Goal: Task Accomplishment & Management: Complete application form

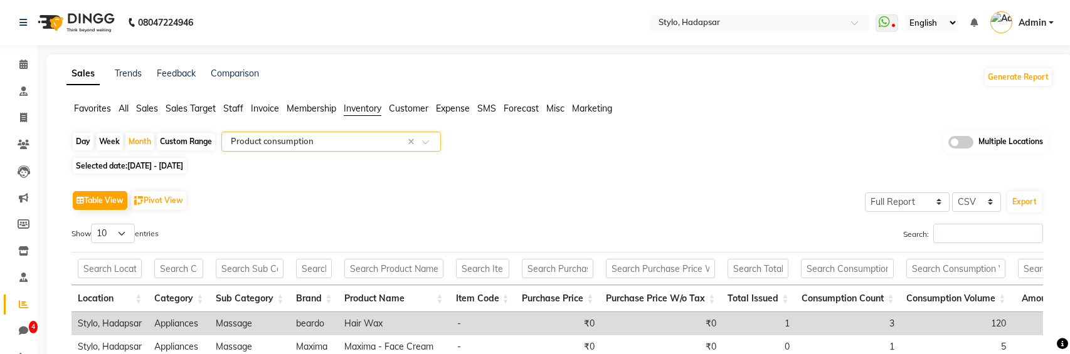
select select "full_report"
select select "csv"
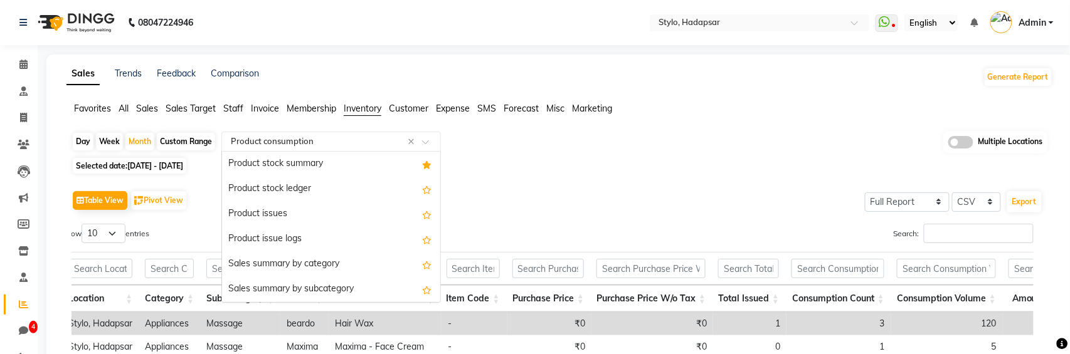
click at [351, 140] on input "text" at bounding box center [318, 141] width 181 height 13
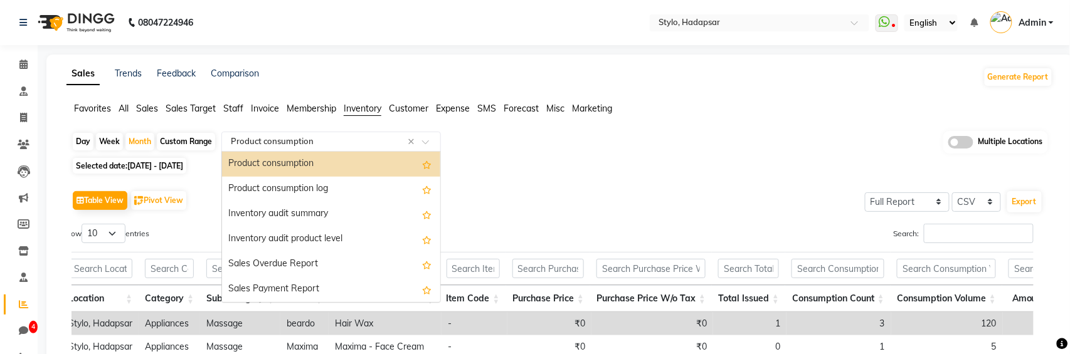
click at [144, 107] on span "Sales" at bounding box center [147, 108] width 22 height 11
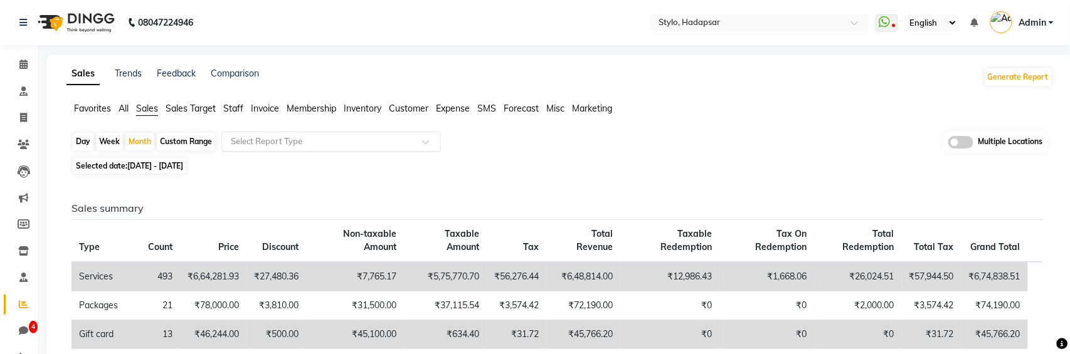
click at [343, 135] on input "text" at bounding box center [318, 141] width 181 height 13
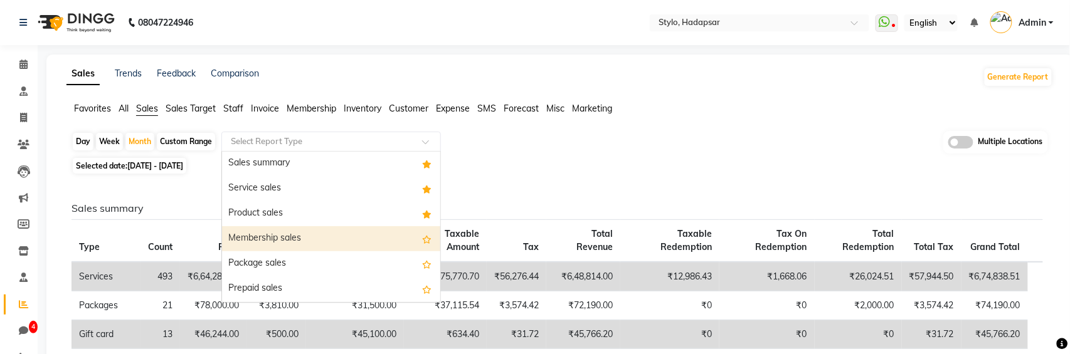
scroll to position [64, 0]
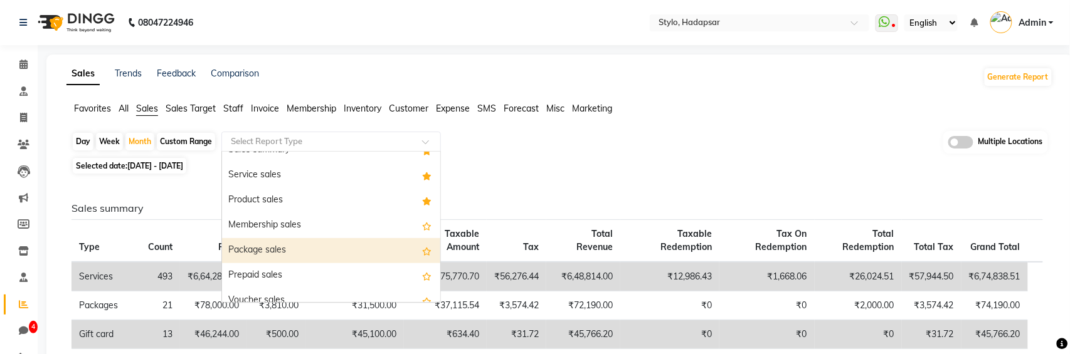
click at [333, 243] on div "Package sales" at bounding box center [331, 250] width 218 height 25
select select "full_report"
select select "csv"
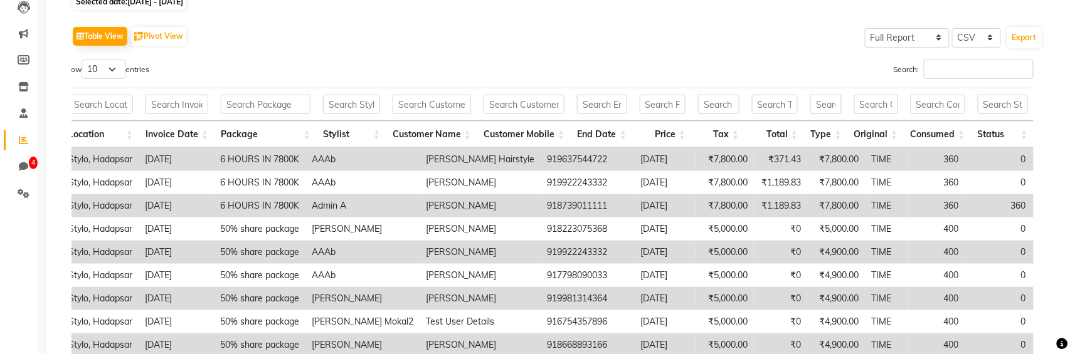
scroll to position [0, 0]
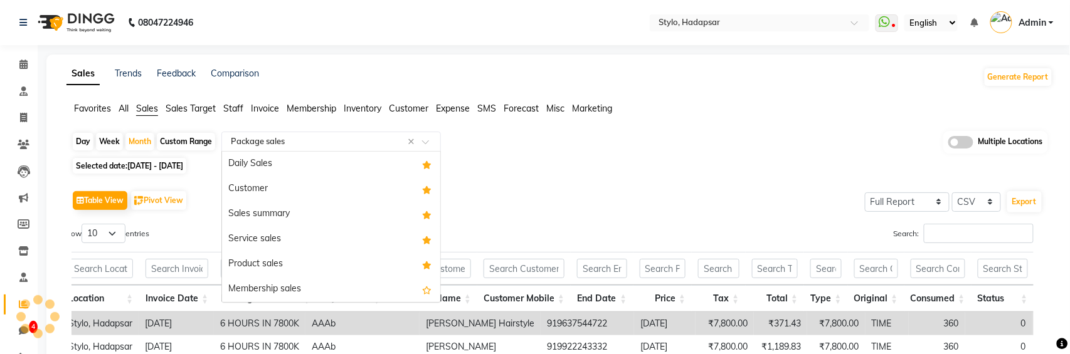
click at [323, 135] on input "text" at bounding box center [318, 141] width 181 height 13
type input "pa"
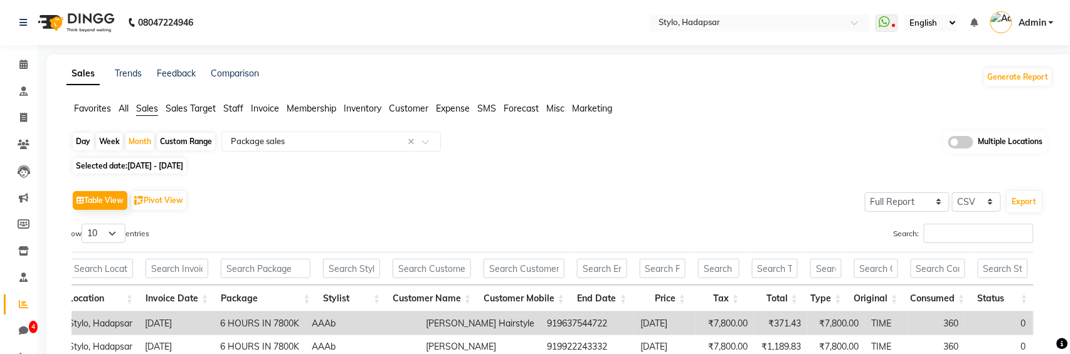
click at [127, 108] on span "All" at bounding box center [124, 108] width 10 height 11
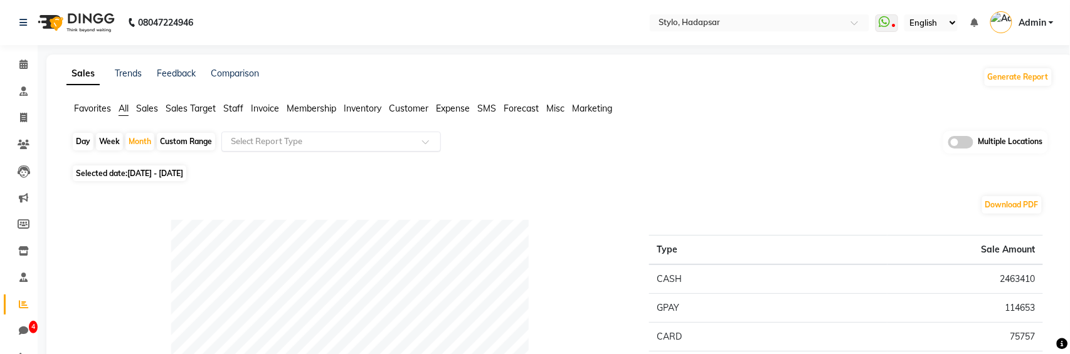
click at [319, 143] on input "text" at bounding box center [318, 141] width 181 height 13
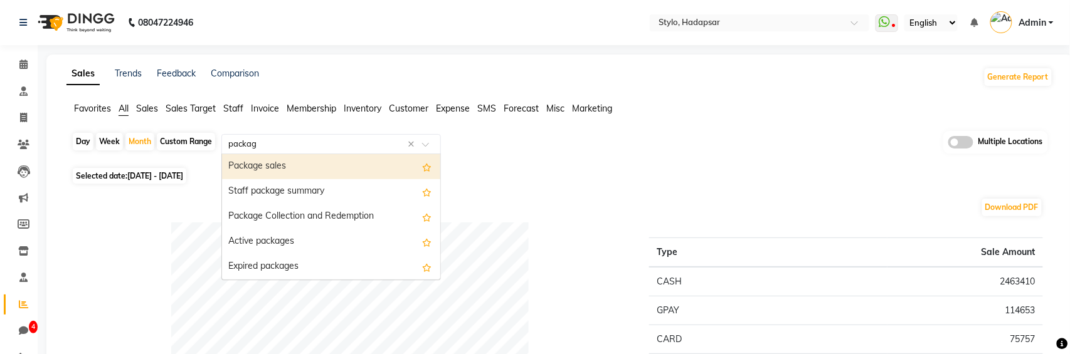
type input "package"
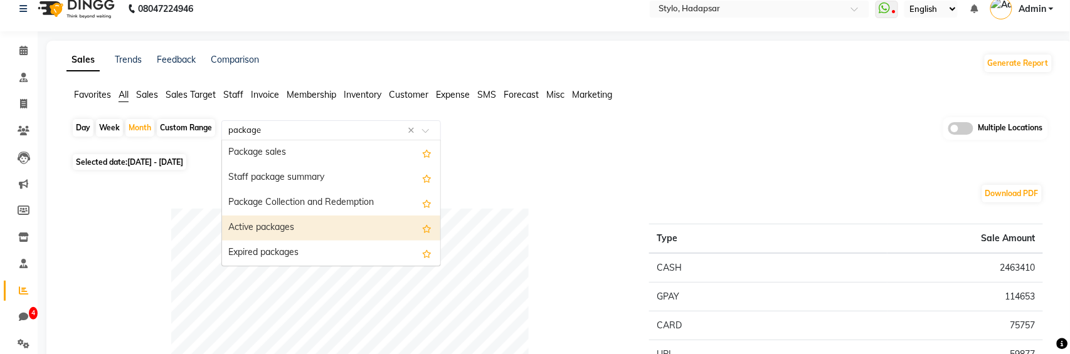
scroll to position [15, 0]
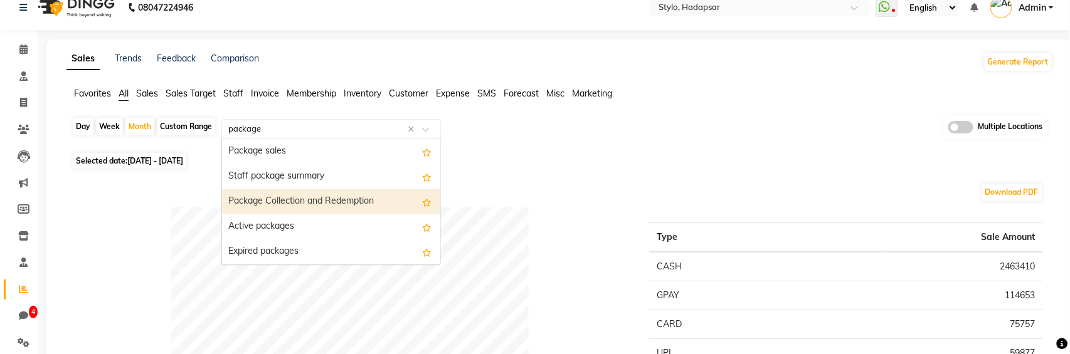
click at [352, 198] on div "Package Collection and Redemption" at bounding box center [331, 201] width 218 height 25
select select "full_report"
select select "csv"
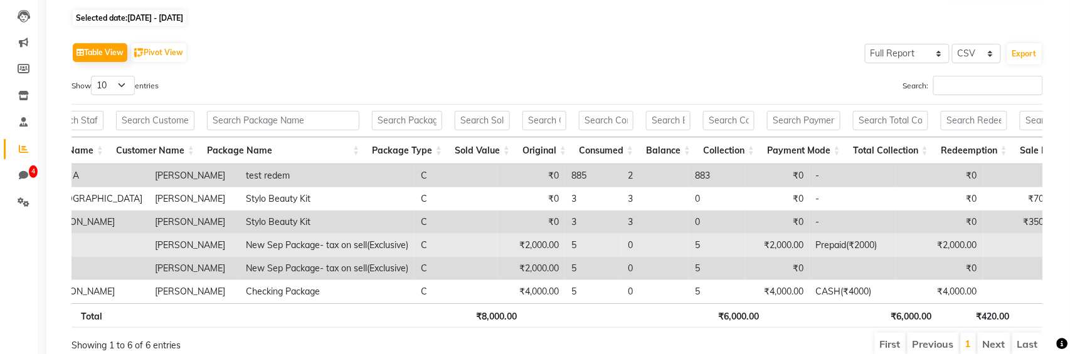
scroll to position [0, 0]
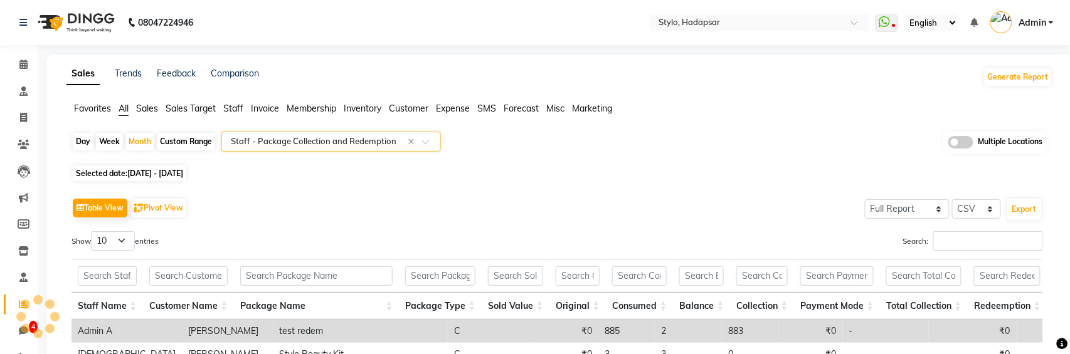
click at [143, 107] on span "Sales" at bounding box center [147, 108] width 22 height 11
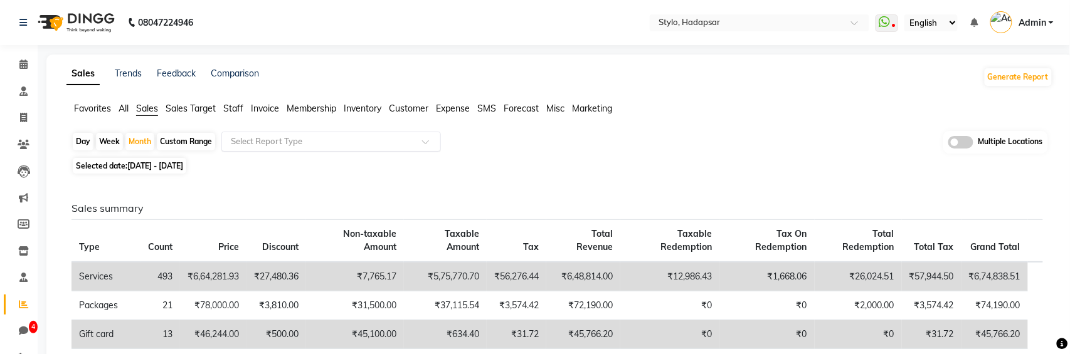
click at [312, 143] on input "text" at bounding box center [318, 141] width 181 height 13
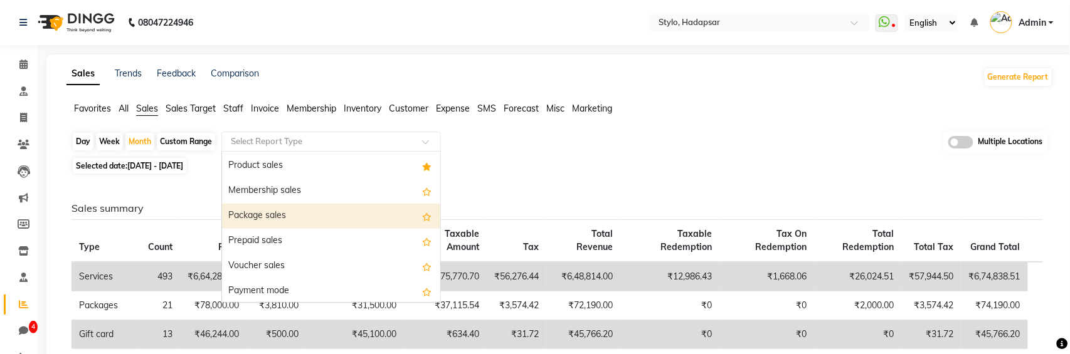
click at [286, 216] on div "Package sales" at bounding box center [331, 216] width 218 height 25
select select "full_report"
select select "csv"
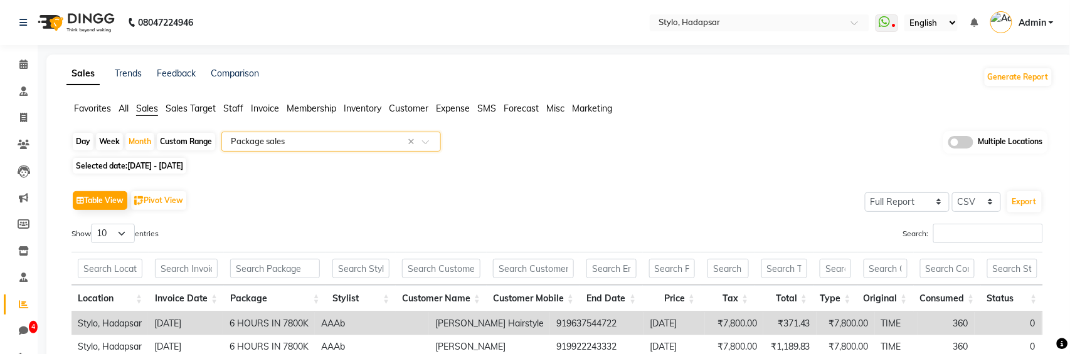
click at [341, 144] on input "text" at bounding box center [318, 141] width 181 height 13
click at [122, 110] on span "All" at bounding box center [124, 108] width 10 height 11
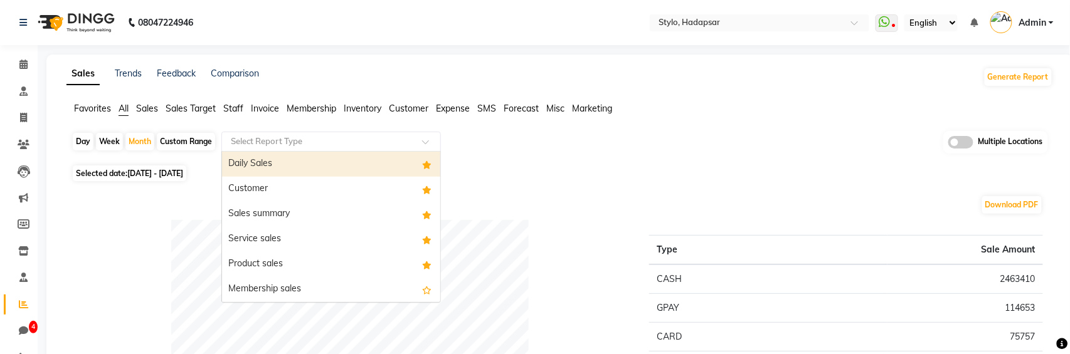
click at [334, 142] on input "text" at bounding box center [318, 141] width 181 height 13
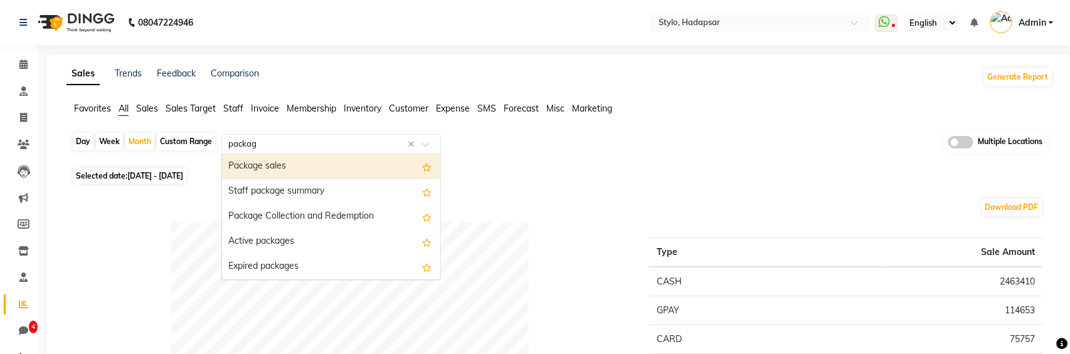
type input "package"
click at [339, 174] on div "Package sales" at bounding box center [331, 166] width 218 height 25
select select "full_report"
select select "csv"
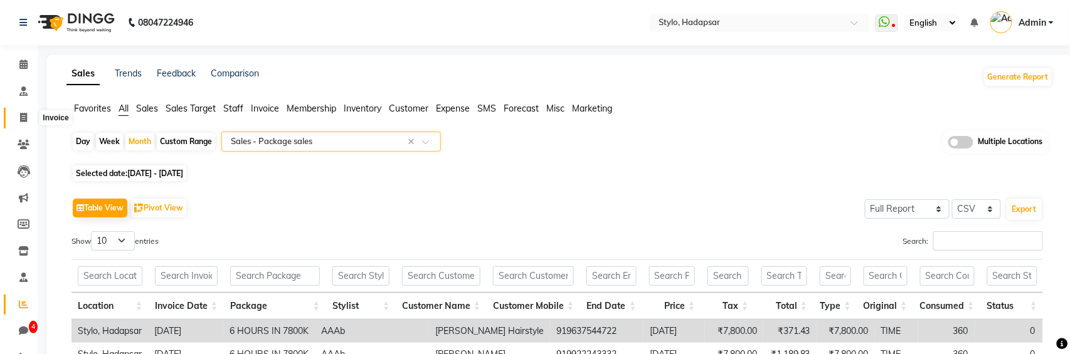
click at [21, 122] on icon at bounding box center [23, 117] width 7 height 9
select select "service"
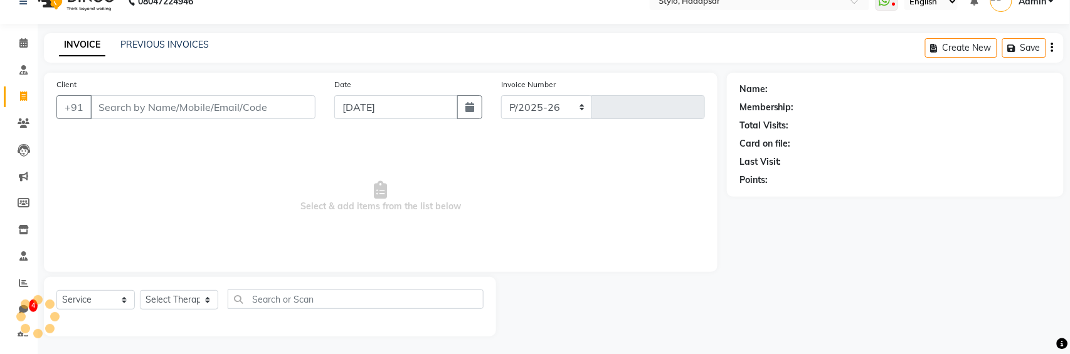
select select "157"
type input "1170"
click at [192, 102] on input "Client" at bounding box center [202, 107] width 225 height 24
type input "8637771234"
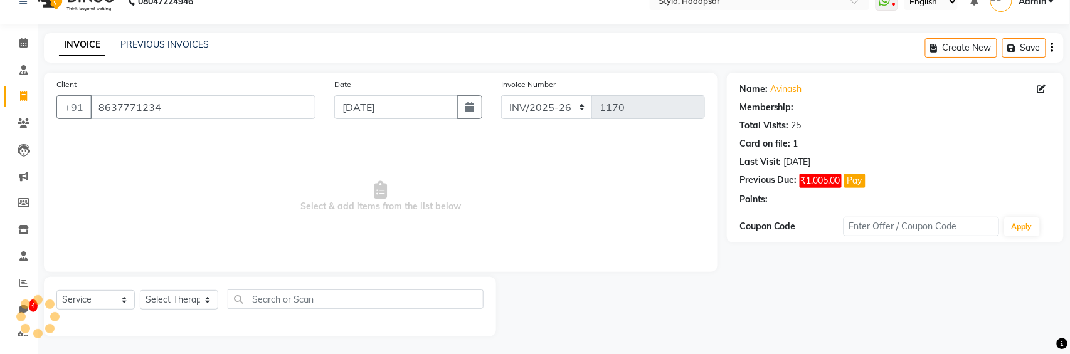
select select "5: Object"
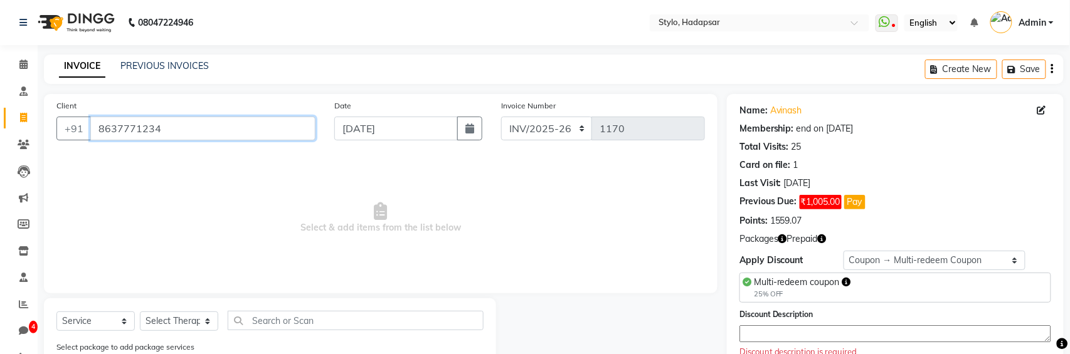
click at [199, 124] on input "8637771234" at bounding box center [202, 129] width 225 height 24
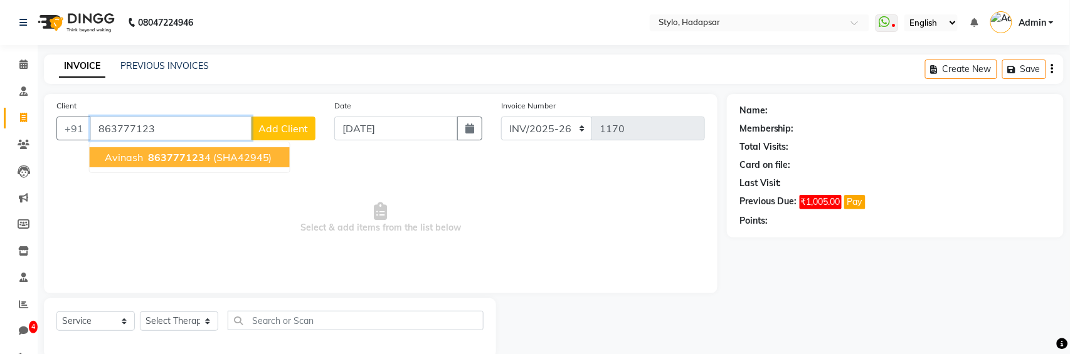
click at [182, 156] on span "863777123" at bounding box center [176, 157] width 56 height 13
type input "8637771234"
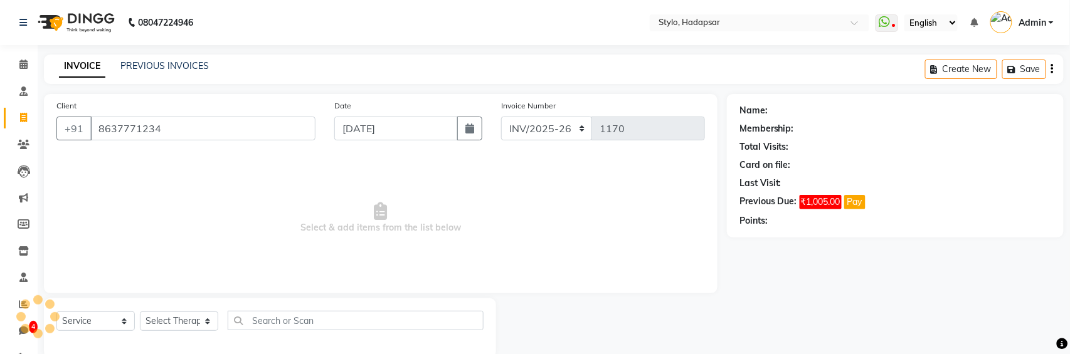
select select "5: Object"
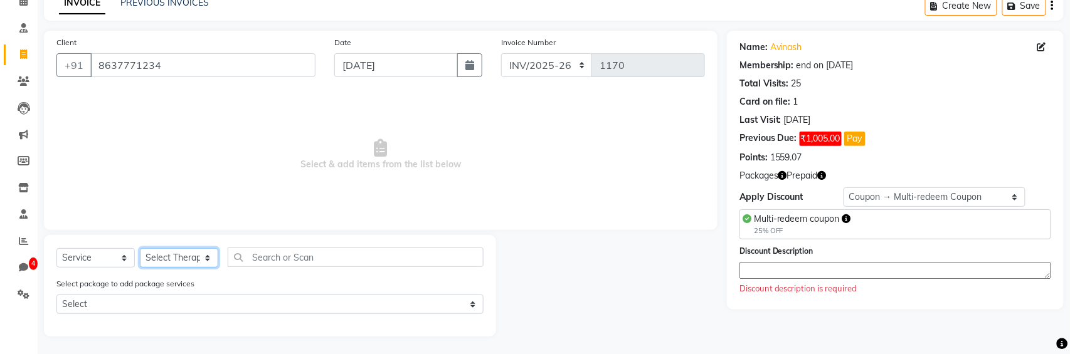
click at [194, 257] on select "Select Therapist AAAb aadi [PERSON_NAME] abc testing Abc testing abhi Admin A A…" at bounding box center [179, 257] width 78 height 19
select select "1670"
click at [140, 248] on select "Select Therapist AAAb aadi [PERSON_NAME] abc testing Abc testing abhi Admin A A…" at bounding box center [179, 257] width 78 height 19
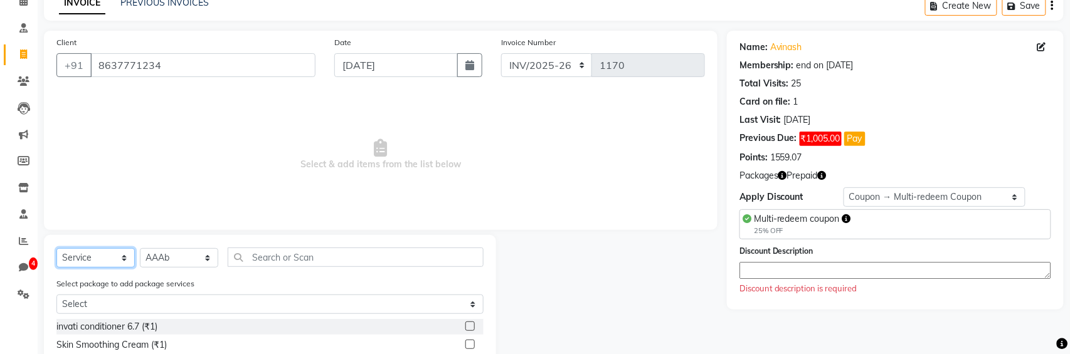
click at [115, 260] on select "Select Service Product Membership Package Voucher Prepaid Gift Card" at bounding box center [95, 257] width 78 height 19
select select "package"
click at [56, 248] on select "Select Service Product Membership Package Voucher Prepaid Gift Card" at bounding box center [95, 257] width 78 height 19
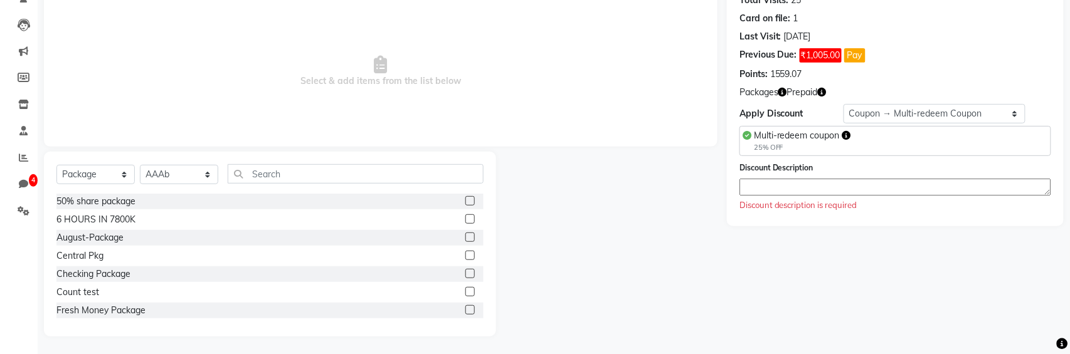
click at [467, 198] on label at bounding box center [469, 200] width 9 height 9
click at [467, 198] on input "checkbox" at bounding box center [469, 202] width 8 height 8
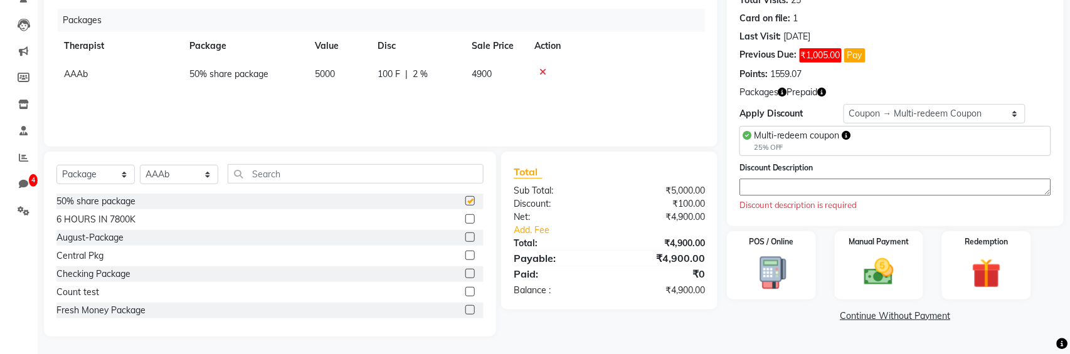
checkbox input "false"
click at [909, 277] on div "Manual Payment" at bounding box center [879, 265] width 92 height 71
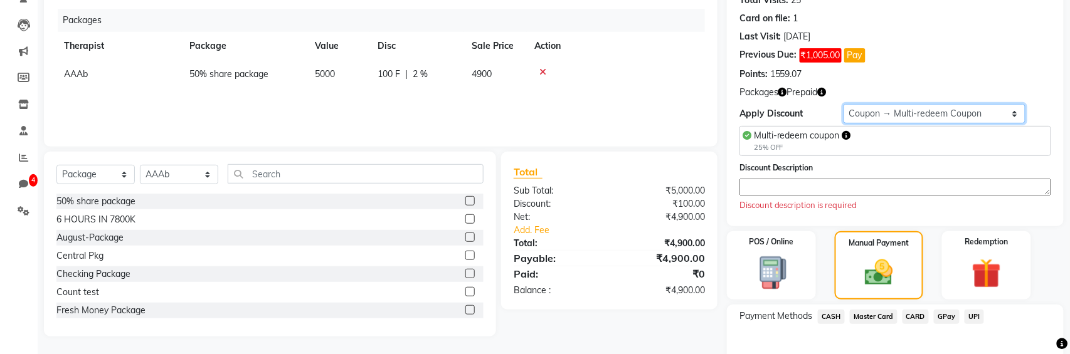
click at [929, 110] on select "Select Membership → Annual membership Membership → Arc Membership Membership → …" at bounding box center [934, 113] width 182 height 19
select select "0:"
click at [843, 104] on select "Select Membership → Annual membership Membership → Arc Membership Membership → …" at bounding box center [934, 113] width 182 height 19
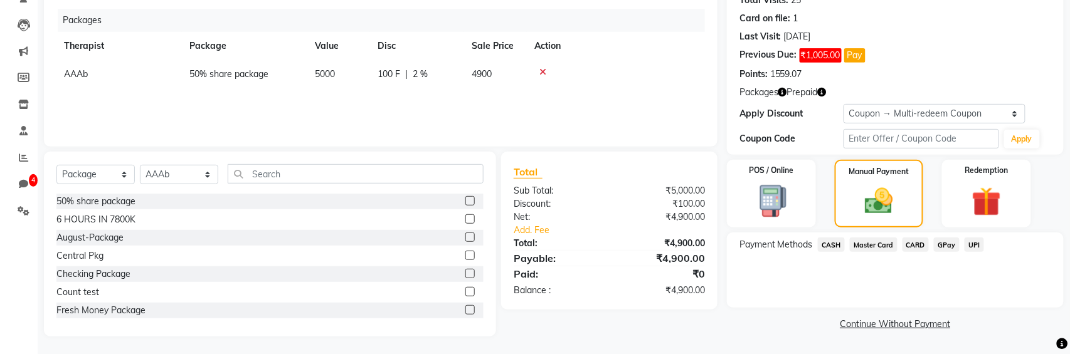
click at [920, 247] on span "CARD" at bounding box center [915, 245] width 27 height 14
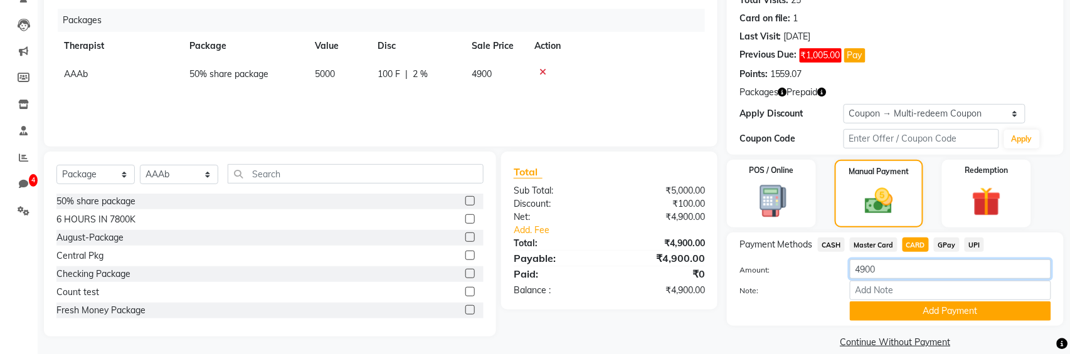
click at [892, 268] on input "4900" at bounding box center [950, 269] width 201 height 19
type input "4"
type input "2"
type input "1000"
click at [947, 315] on button "Add Payment" at bounding box center [950, 311] width 201 height 19
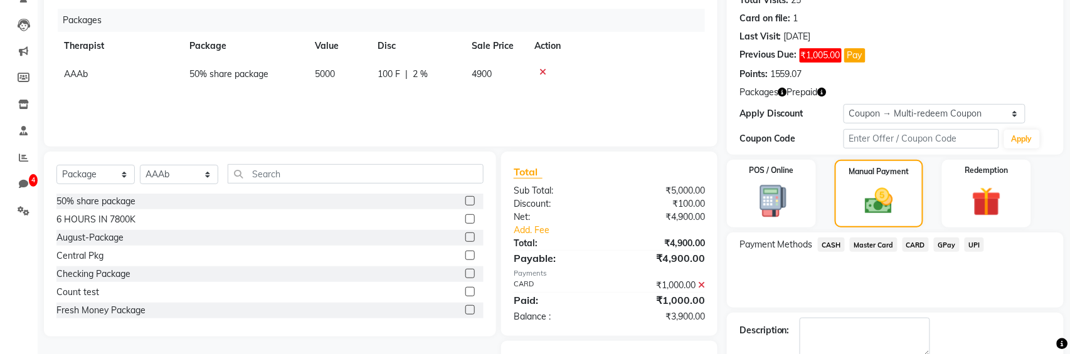
click at [970, 245] on span "UPI" at bounding box center [973, 245] width 19 height 14
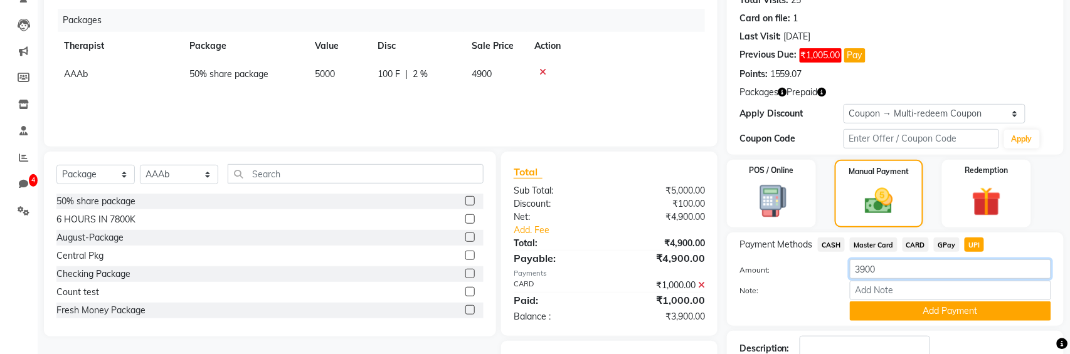
click at [915, 273] on input "3900" at bounding box center [950, 269] width 201 height 19
type input "3"
type input "1000"
click at [934, 304] on button "Add Payment" at bounding box center [950, 311] width 201 height 19
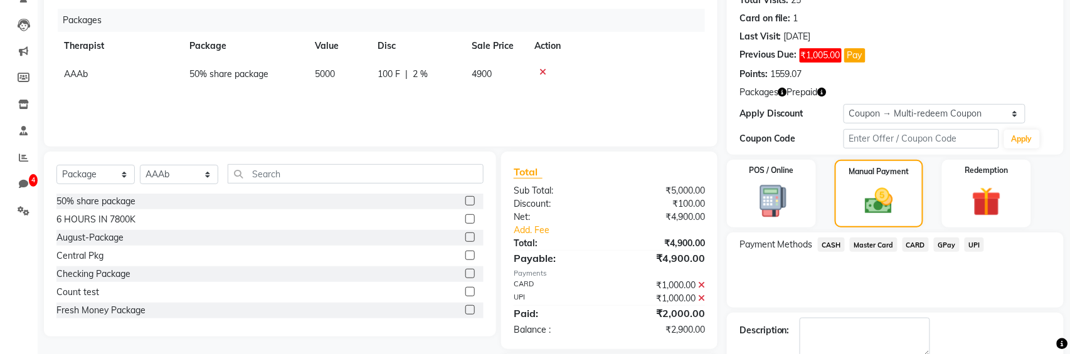
scroll to position [221, 0]
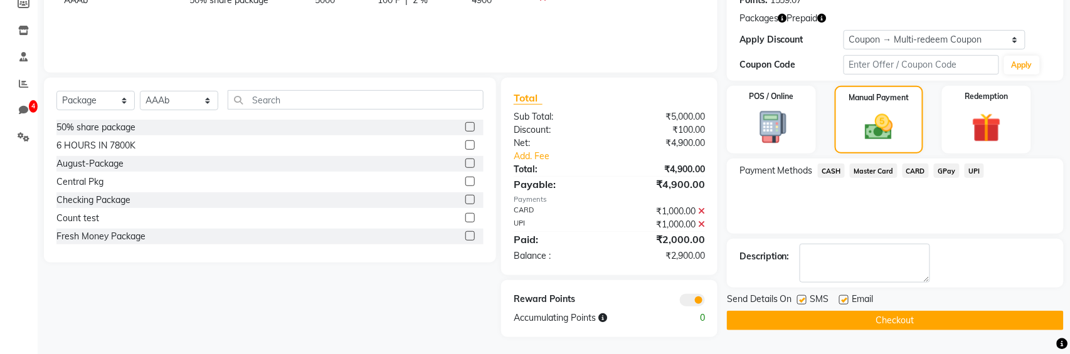
click at [800, 297] on label at bounding box center [801, 299] width 9 height 9
click at [800, 297] on input "checkbox" at bounding box center [801, 301] width 8 height 8
checkbox input "false"
click at [841, 295] on label at bounding box center [843, 299] width 9 height 9
click at [841, 297] on input "checkbox" at bounding box center [843, 301] width 8 height 8
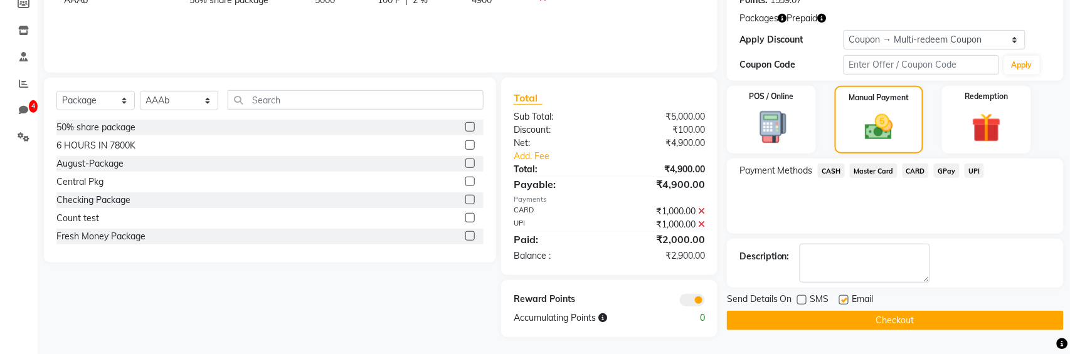
checkbox input "false"
click at [833, 315] on button "Checkout" at bounding box center [895, 320] width 337 height 19
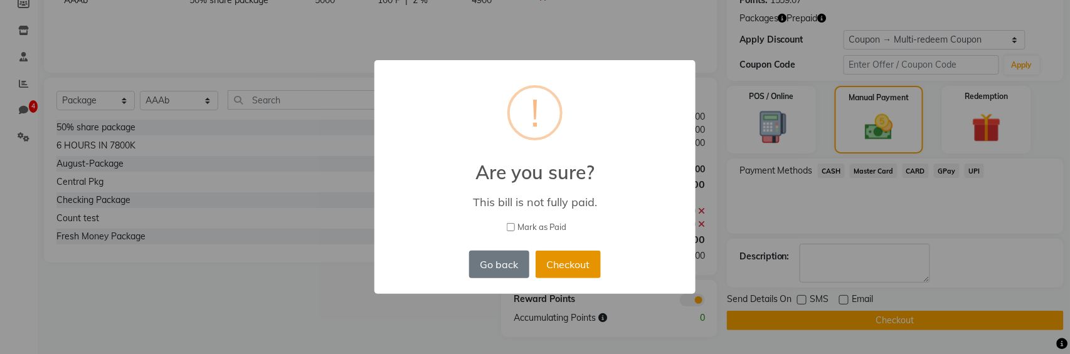
click at [564, 270] on button "Checkout" at bounding box center [567, 265] width 65 height 28
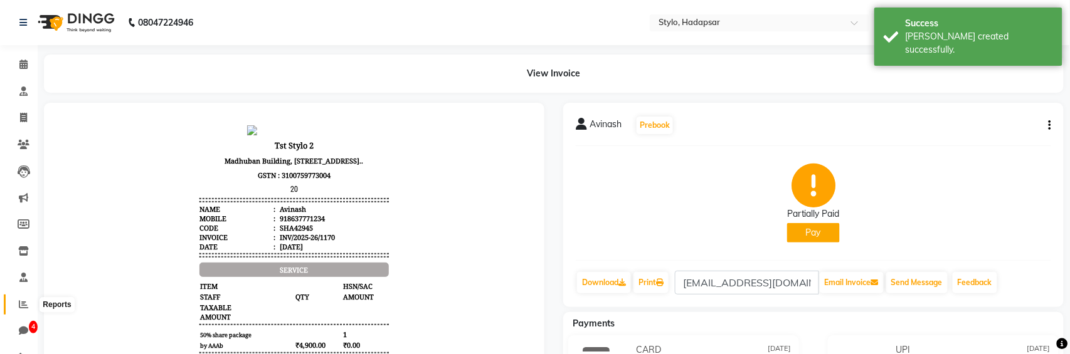
click at [22, 305] on icon at bounding box center [23, 304] width 9 height 9
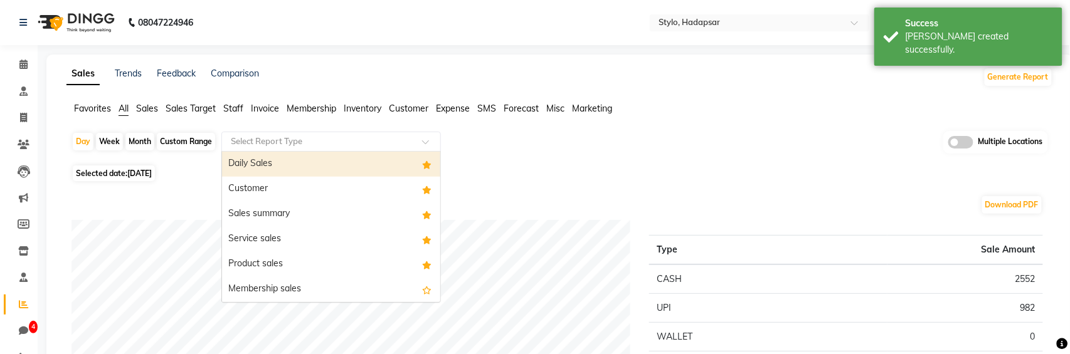
click at [342, 142] on input "text" at bounding box center [318, 141] width 181 height 13
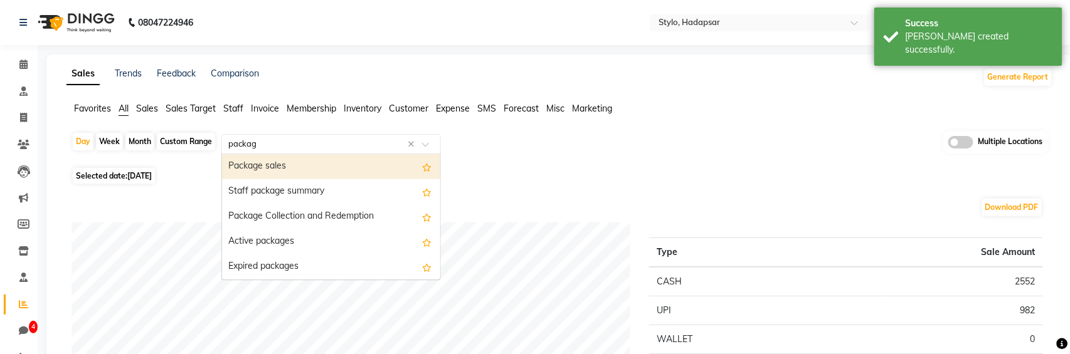
type input "package"
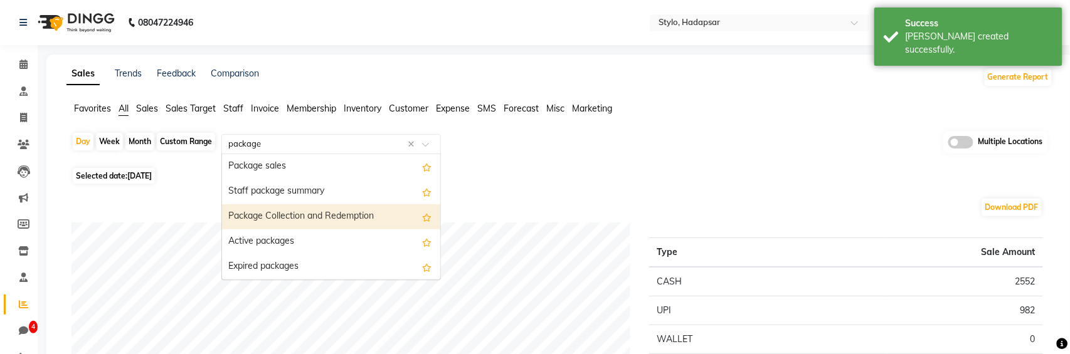
click at [327, 221] on div "Package Collection and Redemption" at bounding box center [331, 216] width 218 height 25
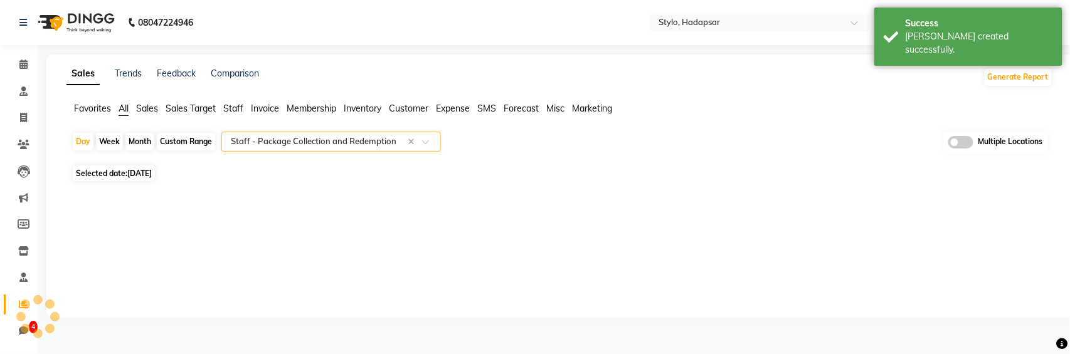
select select "full_report"
select select "csv"
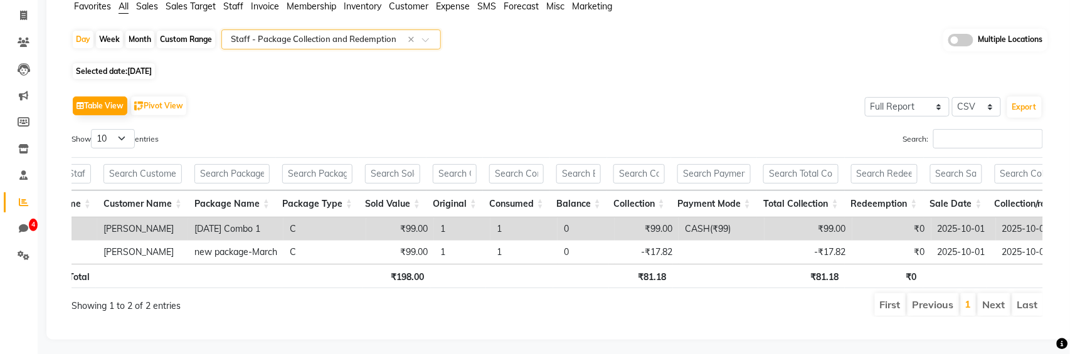
scroll to position [0, 60]
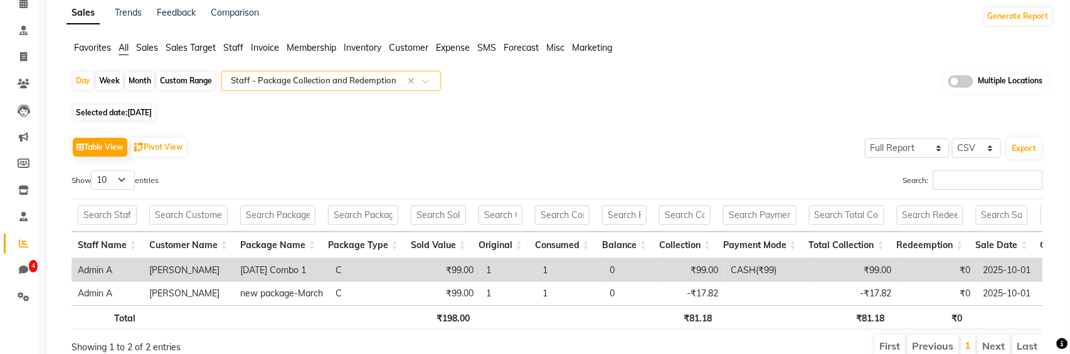
click at [146, 48] on span "Sales" at bounding box center [147, 47] width 22 height 11
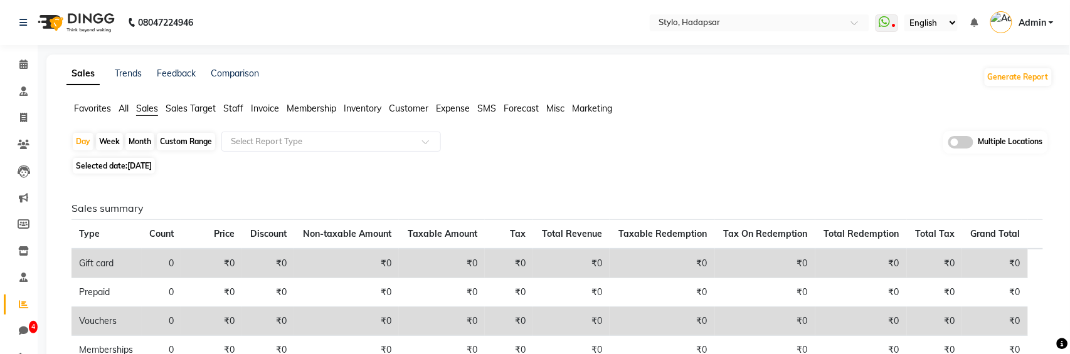
click at [125, 110] on span "All" at bounding box center [124, 108] width 10 height 11
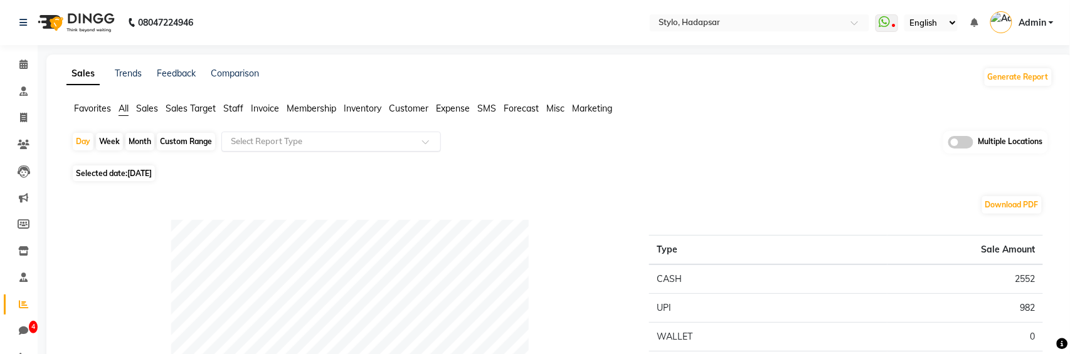
click at [260, 140] on input "text" at bounding box center [318, 141] width 181 height 13
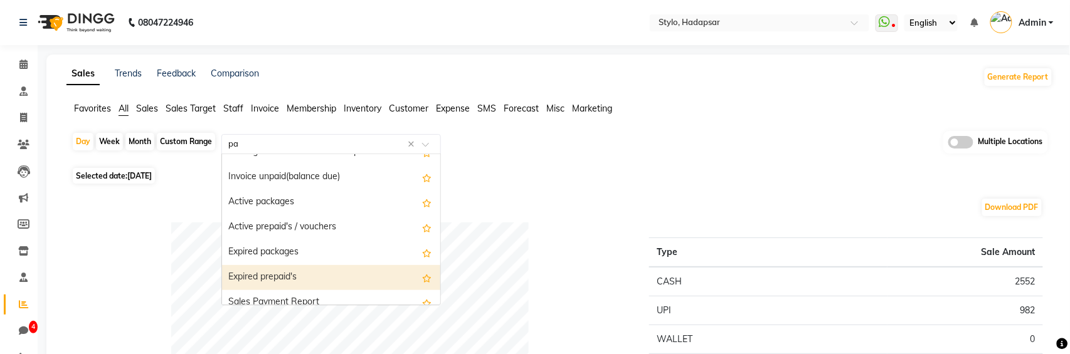
type input "pac"
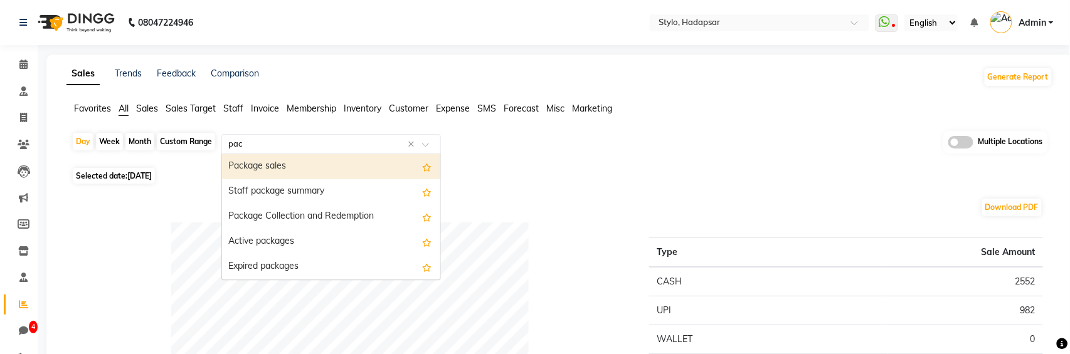
click at [339, 169] on div "Package sales" at bounding box center [331, 166] width 218 height 25
select select "full_report"
select select "csv"
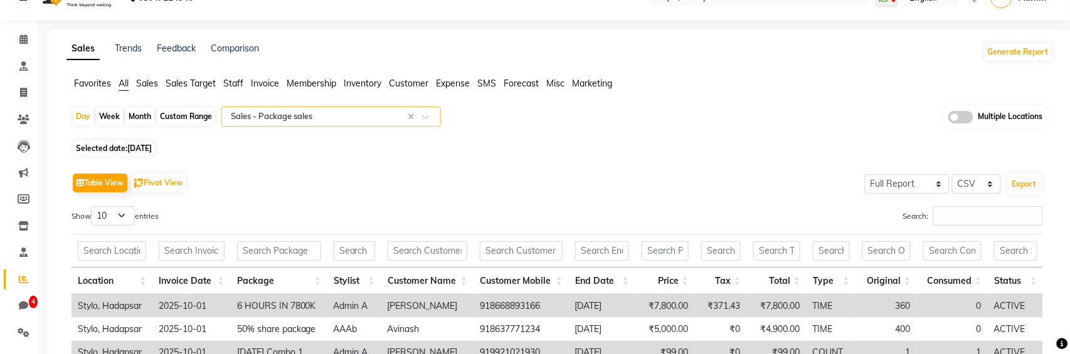
click at [302, 120] on input "text" at bounding box center [318, 116] width 181 height 13
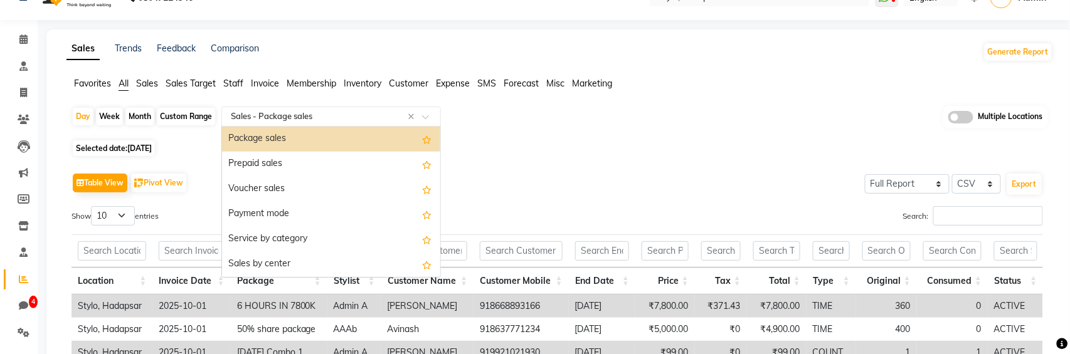
click at [515, 143] on div "Selected date: [DATE]" at bounding box center [561, 148] width 981 height 13
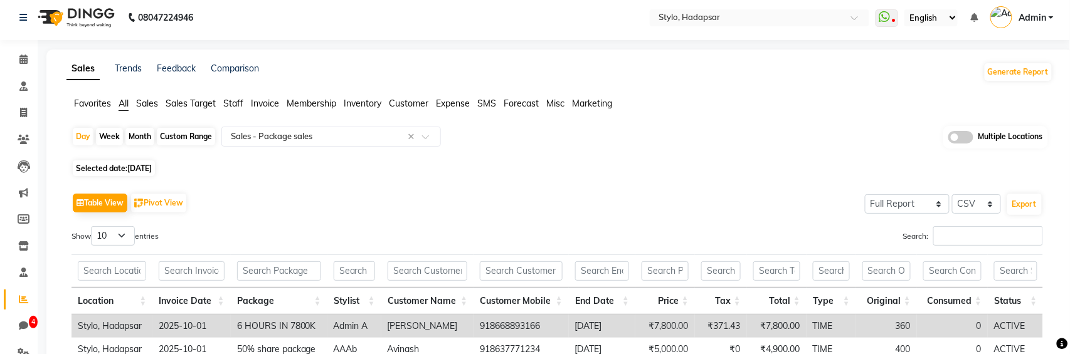
scroll to position [0, 0]
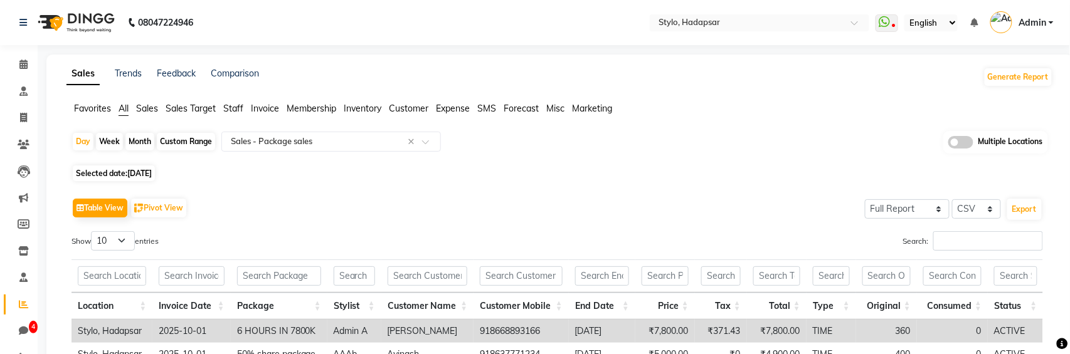
click at [146, 110] on span "Sales" at bounding box center [147, 108] width 22 height 11
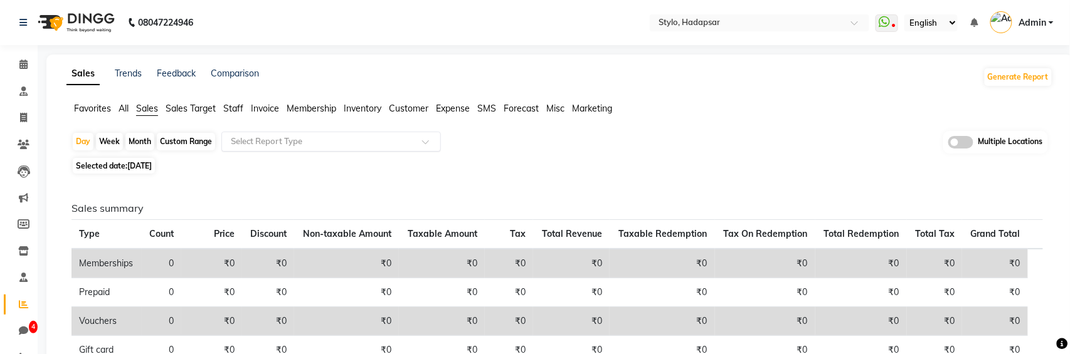
click at [300, 140] on input "text" at bounding box center [318, 141] width 181 height 13
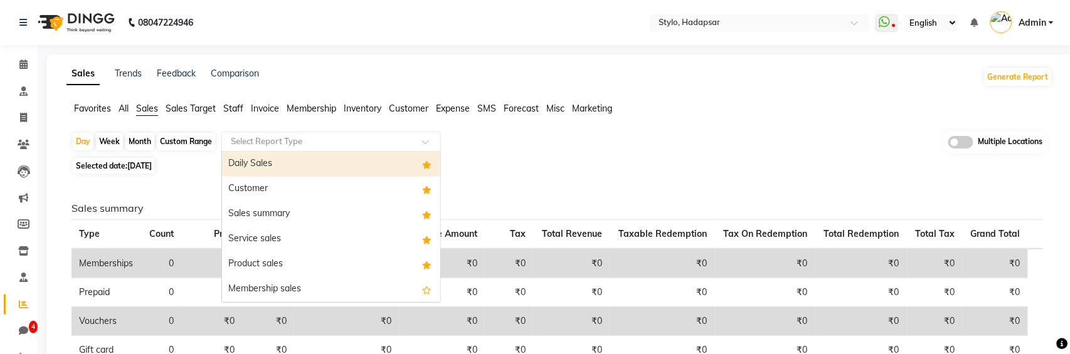
click at [277, 161] on div "Daily Sales" at bounding box center [331, 164] width 218 height 25
select select "full_report"
select select "csv"
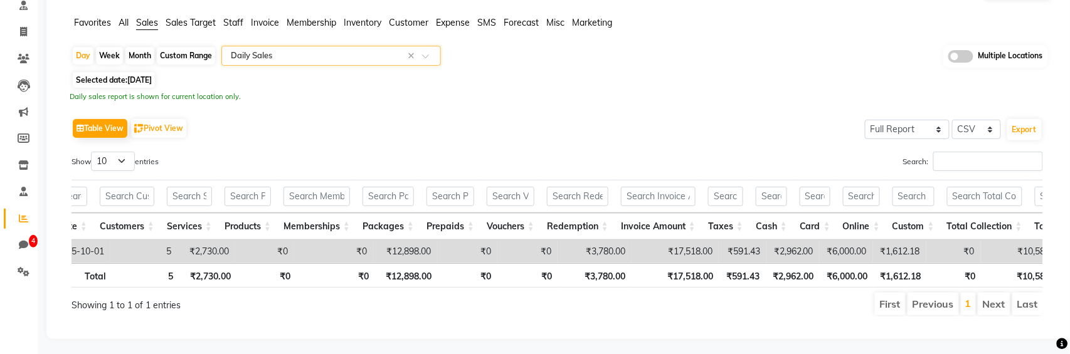
scroll to position [0, 26]
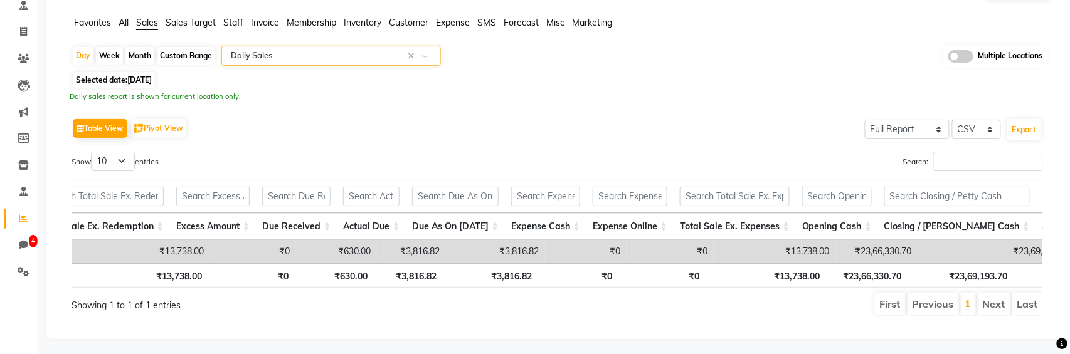
click at [344, 52] on input "text" at bounding box center [318, 56] width 181 height 13
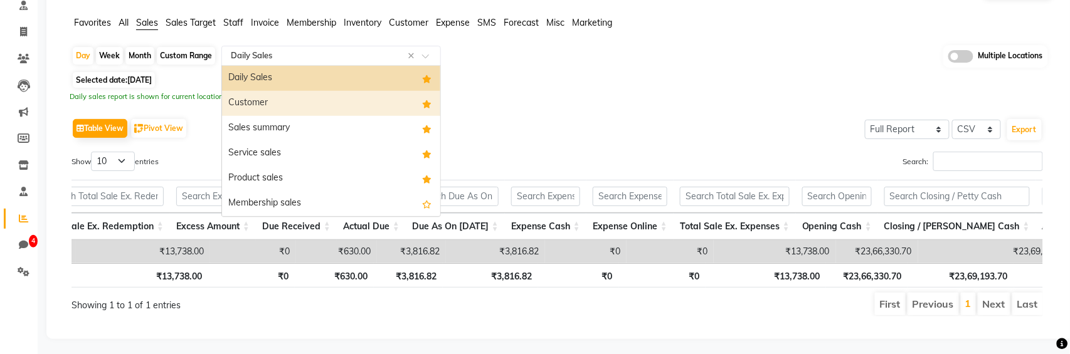
click at [321, 105] on div "Customer" at bounding box center [331, 103] width 218 height 25
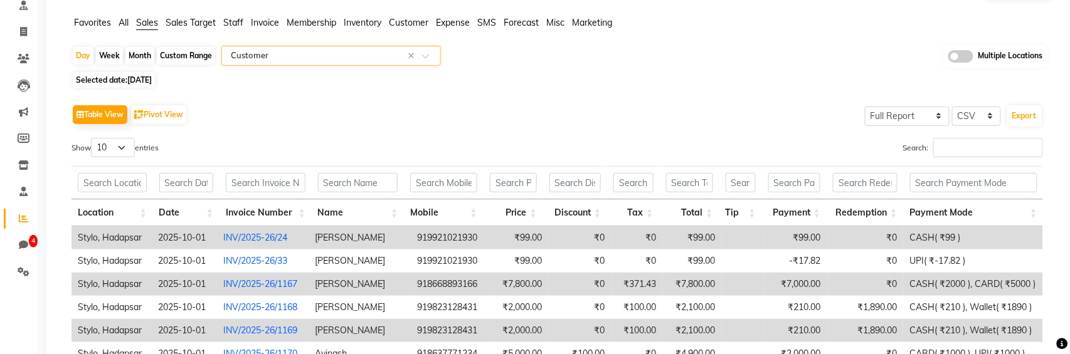
click at [352, 53] on input "text" at bounding box center [318, 56] width 181 height 13
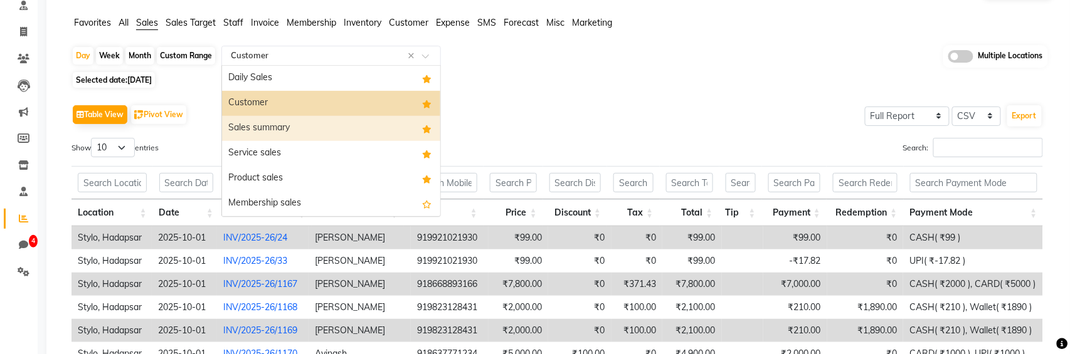
click at [334, 131] on div "Sales summary" at bounding box center [331, 128] width 218 height 25
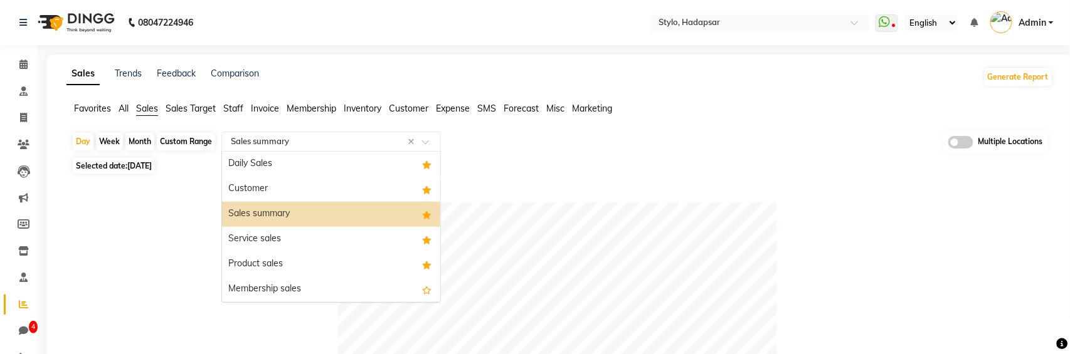
click at [346, 144] on input "text" at bounding box center [318, 141] width 181 height 13
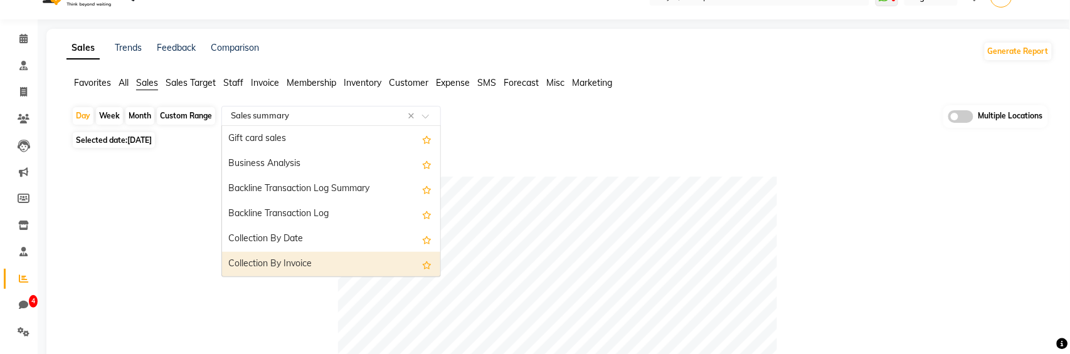
click at [279, 263] on div "Collection By Invoice" at bounding box center [331, 264] width 218 height 25
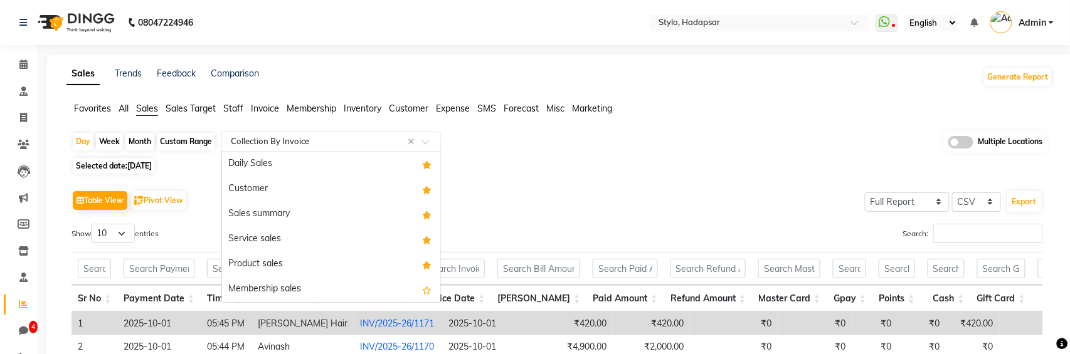
click at [327, 137] on input "text" at bounding box center [318, 141] width 181 height 13
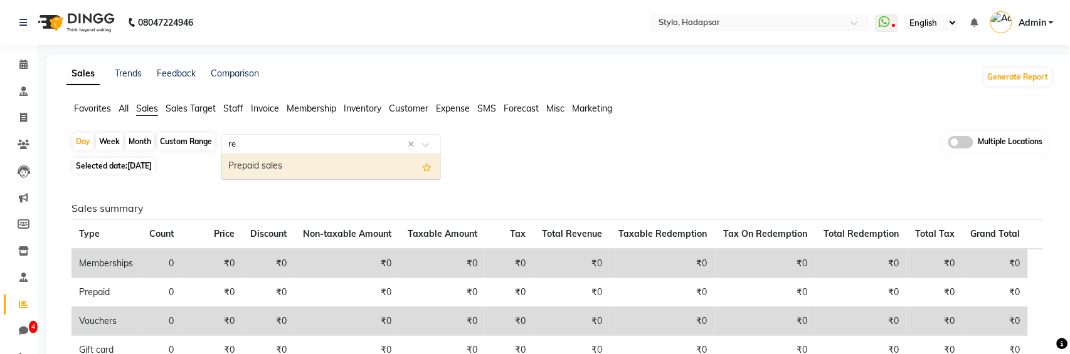
type input "r"
type input "packa"
select select "full_report"
select select "csv"
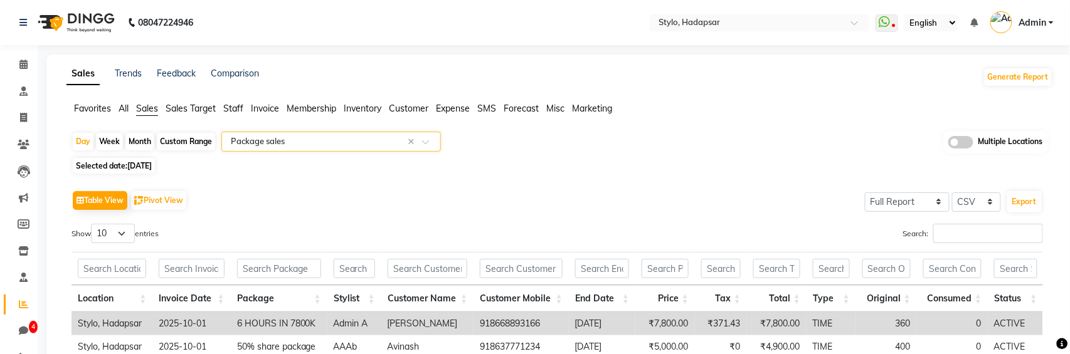
click at [272, 108] on span "Invoice" at bounding box center [265, 108] width 28 height 11
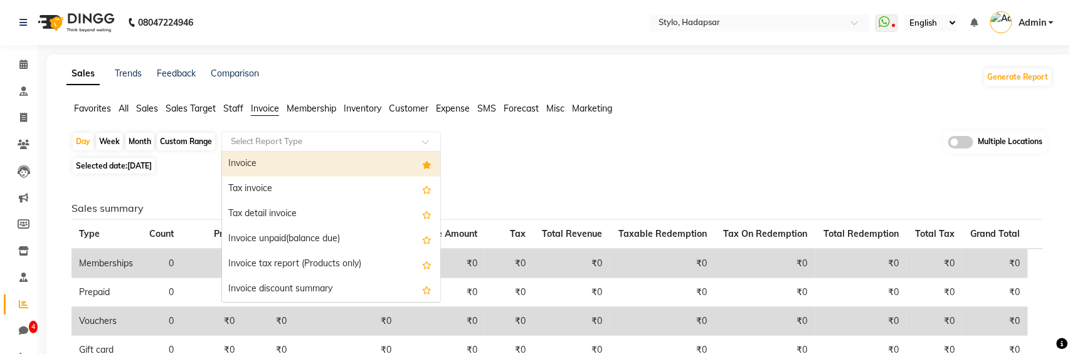
click at [313, 145] on input "text" at bounding box center [318, 141] width 181 height 13
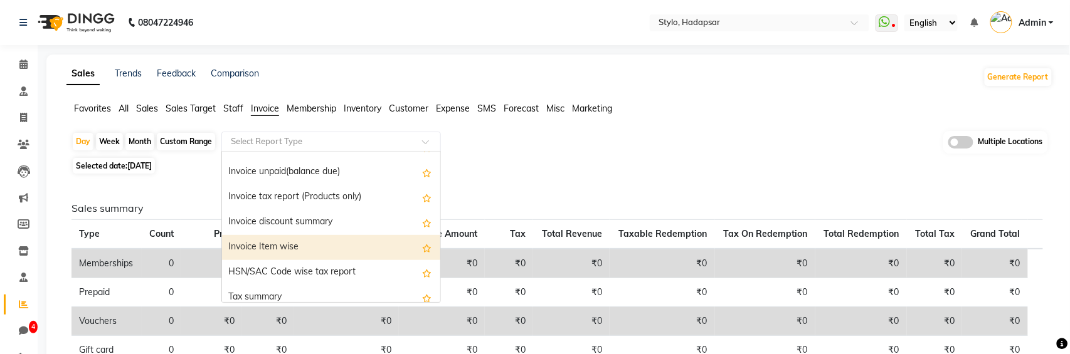
click at [313, 247] on div "Invoice Item wise" at bounding box center [331, 247] width 218 height 25
select select "full_report"
select select "csv"
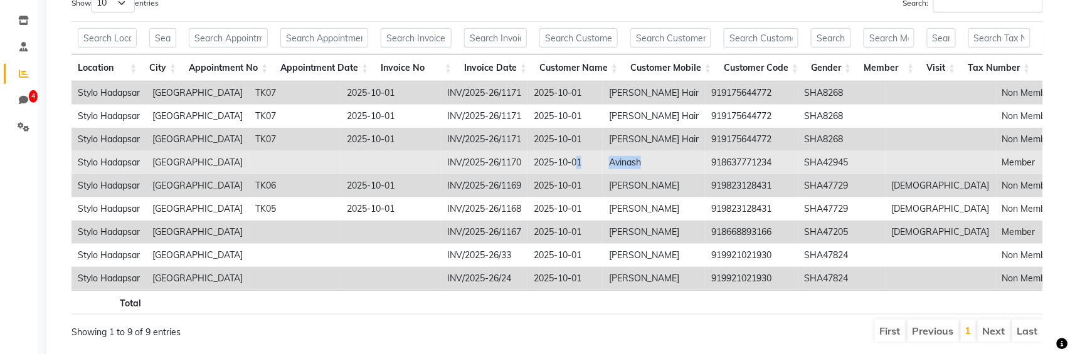
drag, startPoint x: 584, startPoint y: 160, endPoint x: 515, endPoint y: 161, distance: 69.6
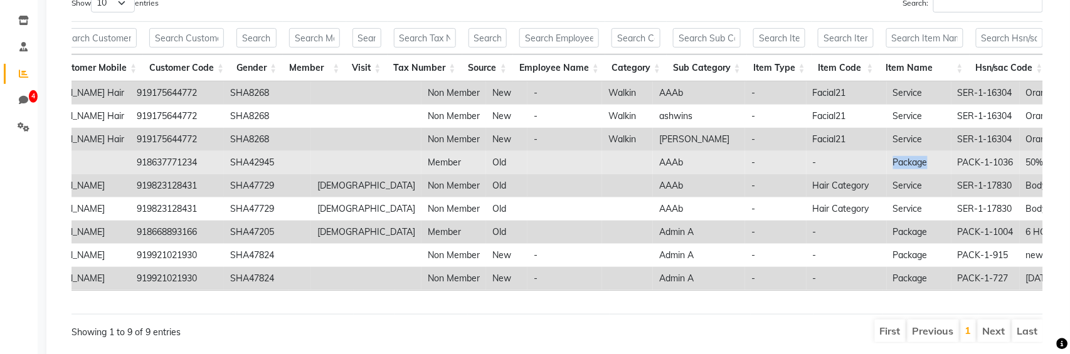
drag, startPoint x: 798, startPoint y: 163, endPoint x: 734, endPoint y: 163, distance: 64.6
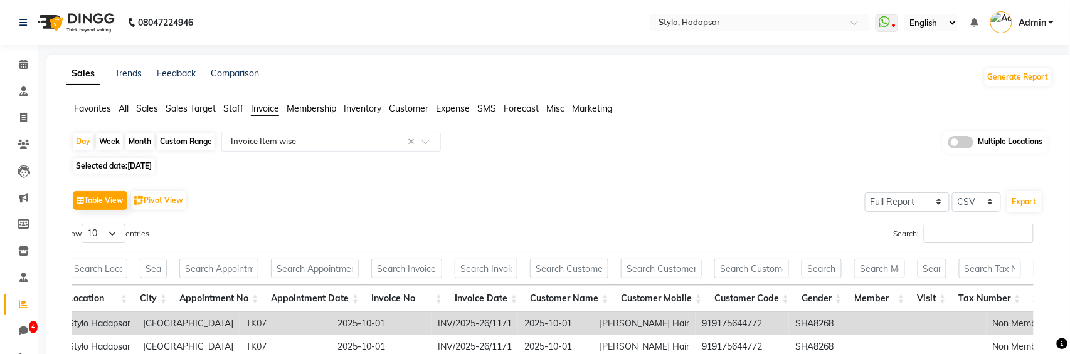
click at [293, 139] on input "text" at bounding box center [318, 141] width 181 height 13
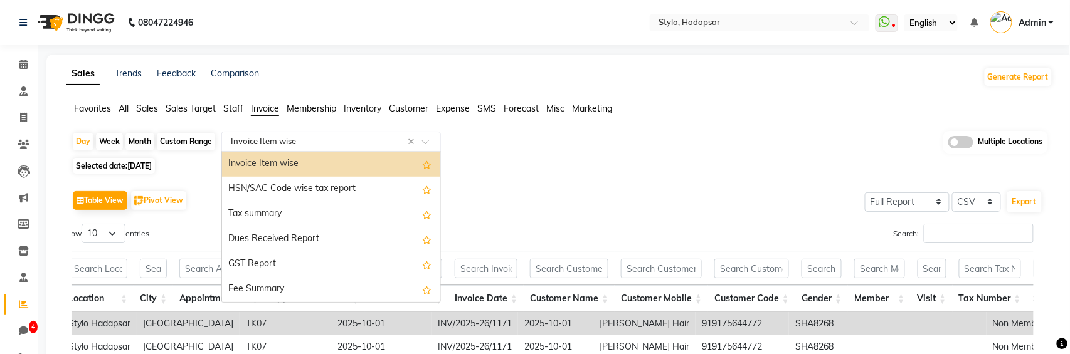
click at [124, 108] on span "All" at bounding box center [124, 108] width 10 height 11
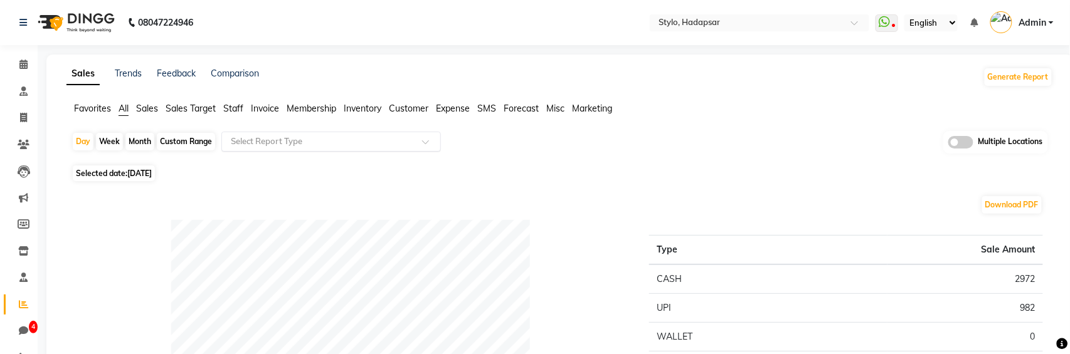
click at [394, 147] on div "Select Report Type" at bounding box center [330, 142] width 219 height 20
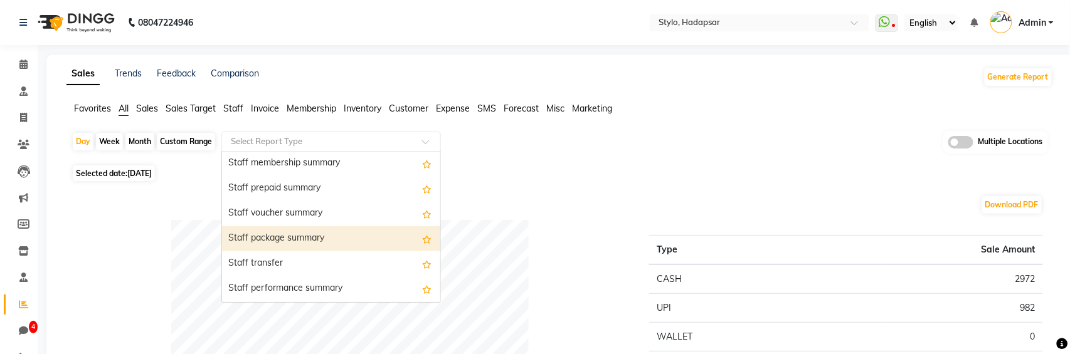
click at [312, 241] on div "Staff package summary" at bounding box center [331, 238] width 218 height 25
select select "full_report"
select select "csv"
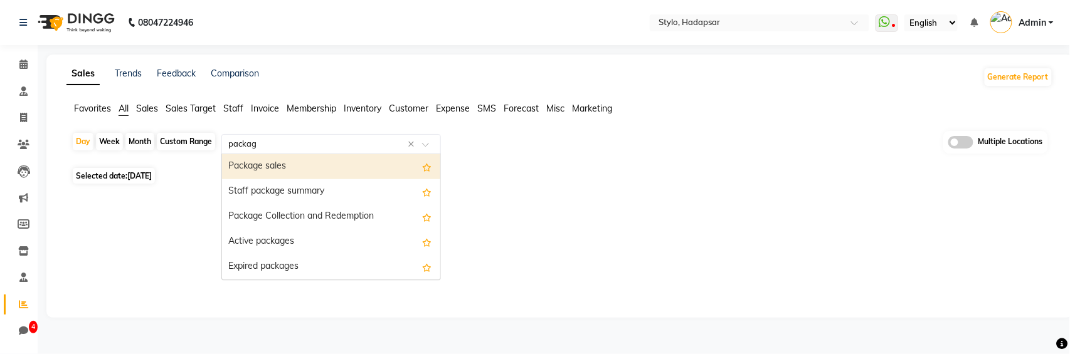
type input "package"
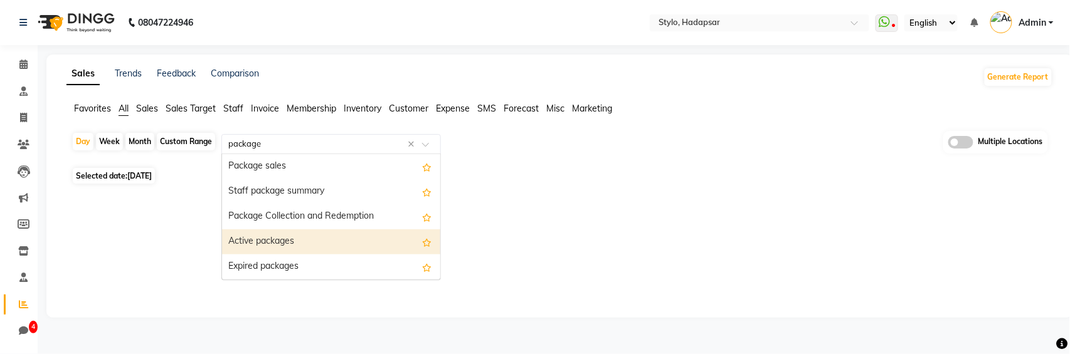
click at [319, 238] on div "Active packages" at bounding box center [331, 241] width 218 height 25
select select "full_report"
select select "csv"
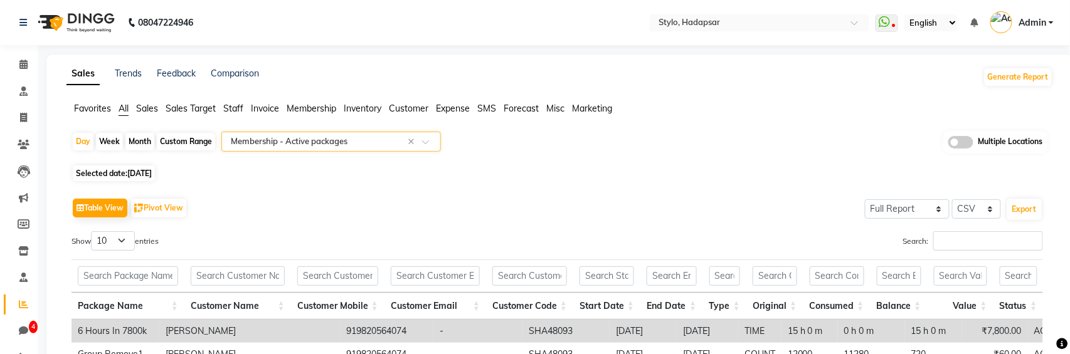
click at [365, 139] on input "text" at bounding box center [318, 141] width 181 height 13
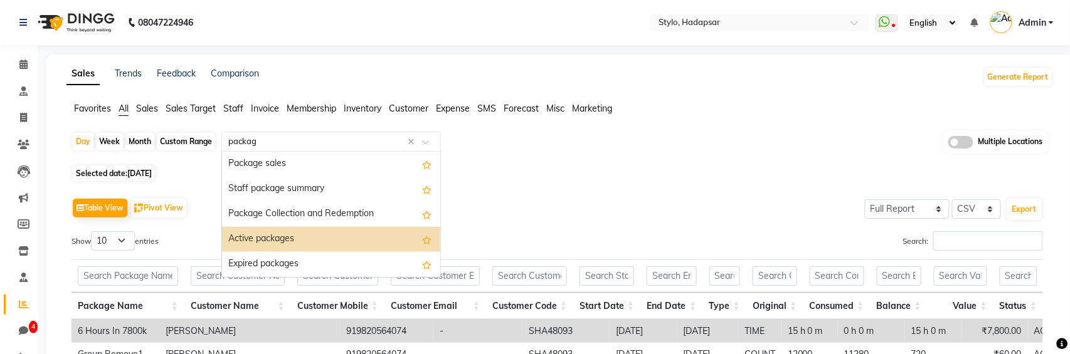
type input "package"
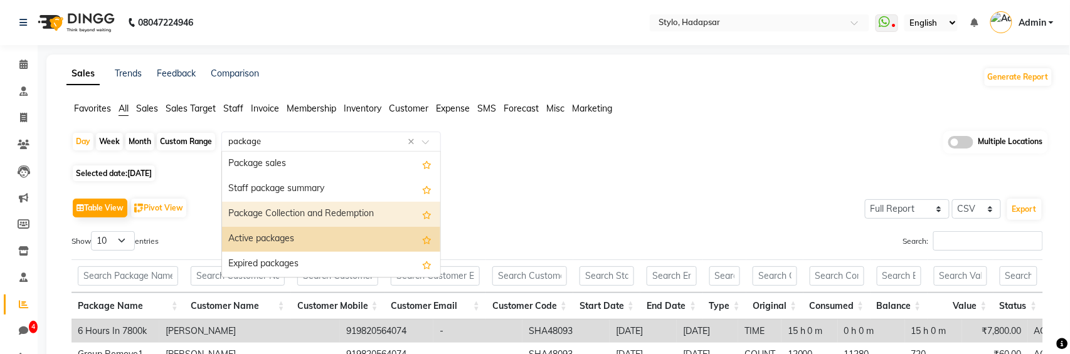
click at [349, 212] on div "Package Collection and Redemption" at bounding box center [331, 214] width 218 height 25
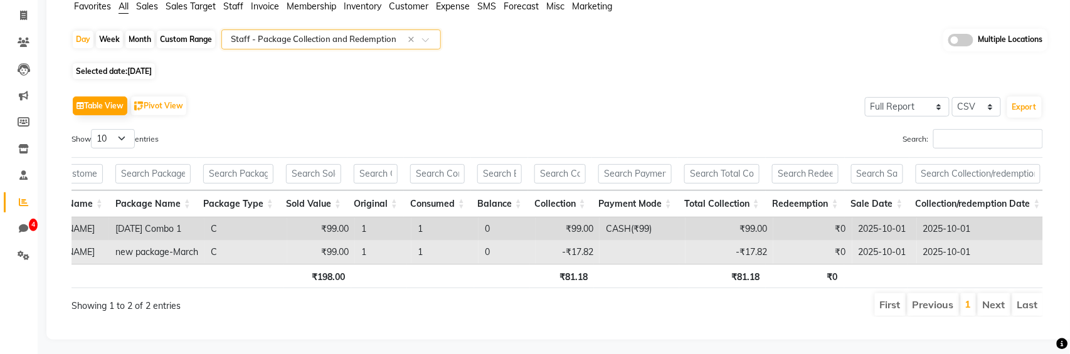
scroll to position [0, 113]
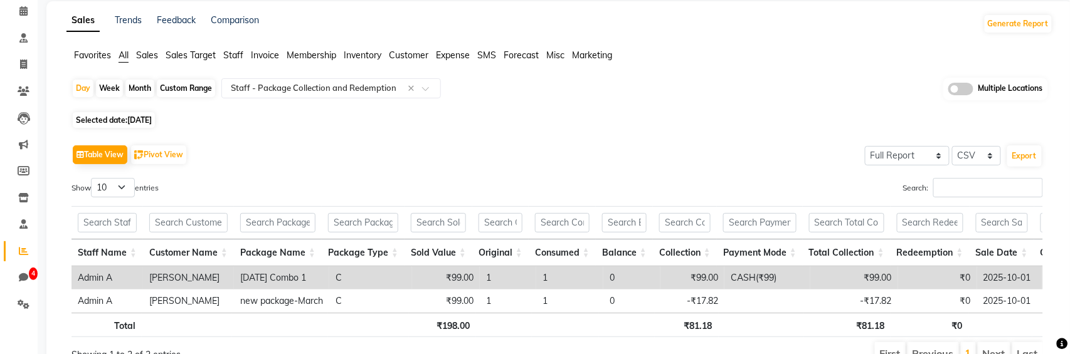
click at [152, 120] on span "[DATE]" at bounding box center [139, 119] width 24 height 9
select select "10"
select select "2025"
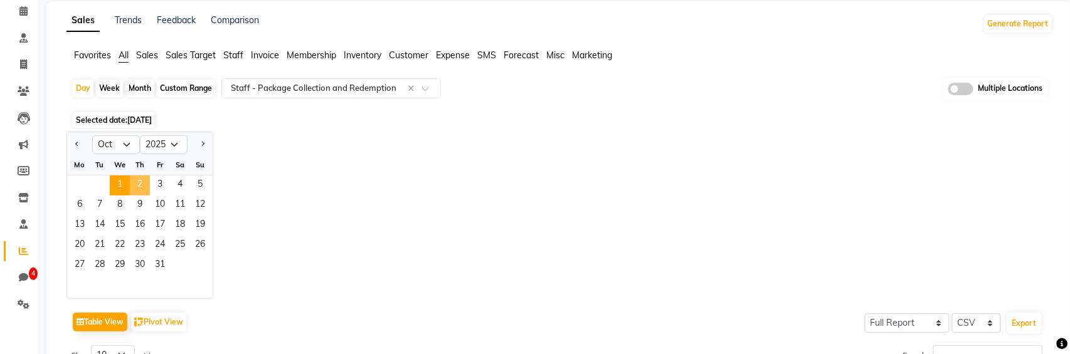
click at [139, 178] on span "2" at bounding box center [140, 186] width 20 height 20
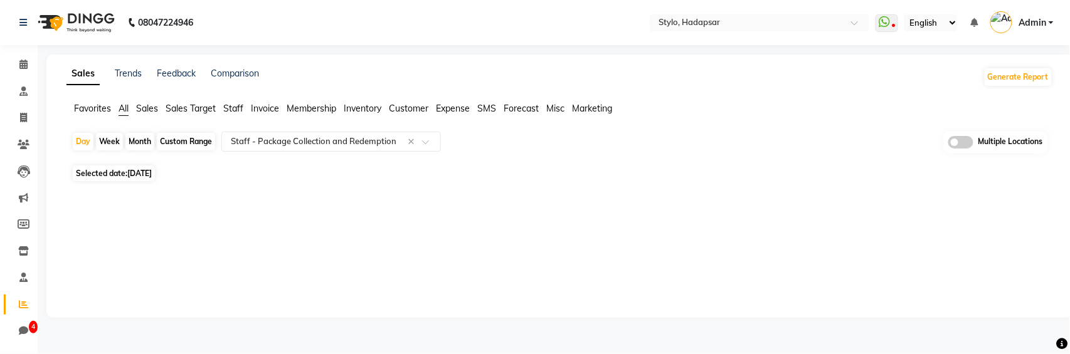
click at [155, 178] on span "Selected date: [DATE]" at bounding box center [114, 174] width 82 height 16
select select "10"
select select "2025"
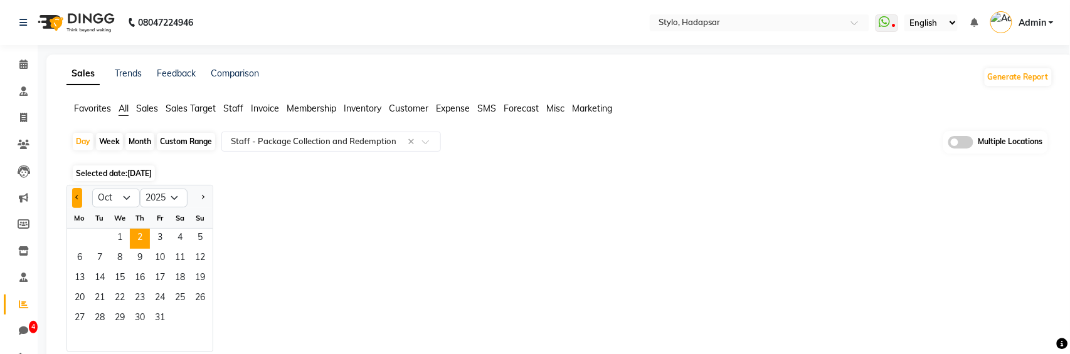
click at [76, 196] on span "Previous month" at bounding box center [77, 197] width 4 height 4
select select "9"
click at [105, 315] on span "30" at bounding box center [100, 319] width 20 height 20
select select "full_report"
select select "csv"
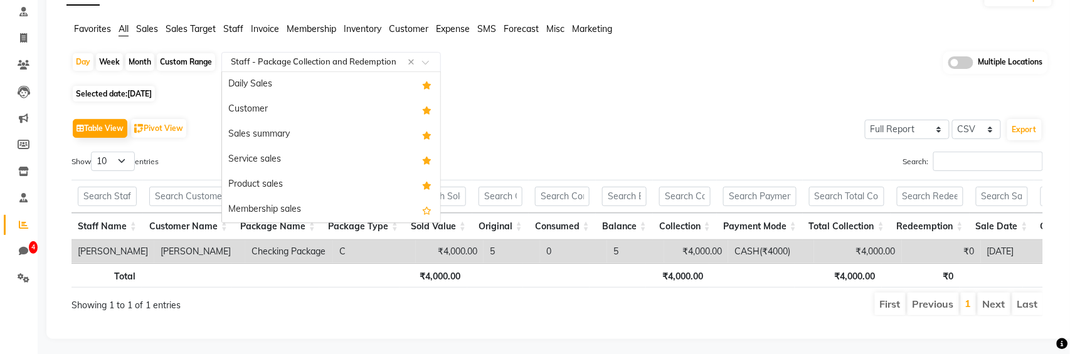
click at [284, 66] on input "text" at bounding box center [318, 62] width 181 height 13
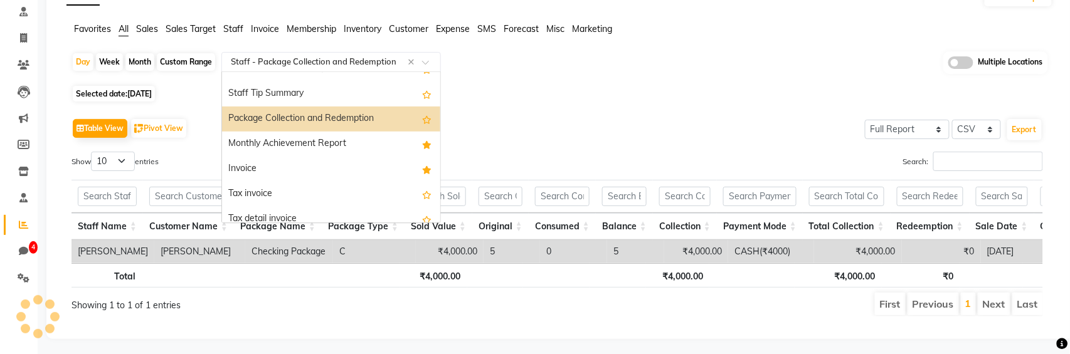
click at [287, 116] on div "Package Collection and Redemption" at bounding box center [331, 119] width 218 height 25
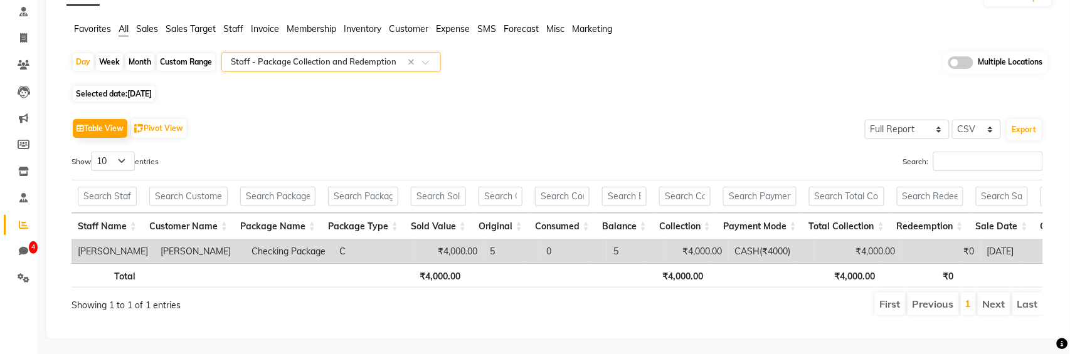
click at [152, 93] on span "[DATE]" at bounding box center [139, 93] width 24 height 9
select select "9"
select select "2025"
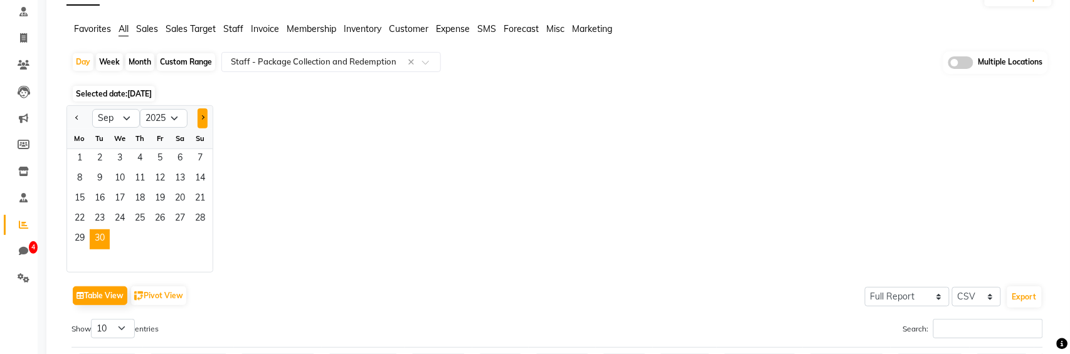
click at [201, 117] on span "Next month" at bounding box center [202, 117] width 4 height 4
select select "10"
click at [115, 155] on span "1" at bounding box center [120, 159] width 20 height 20
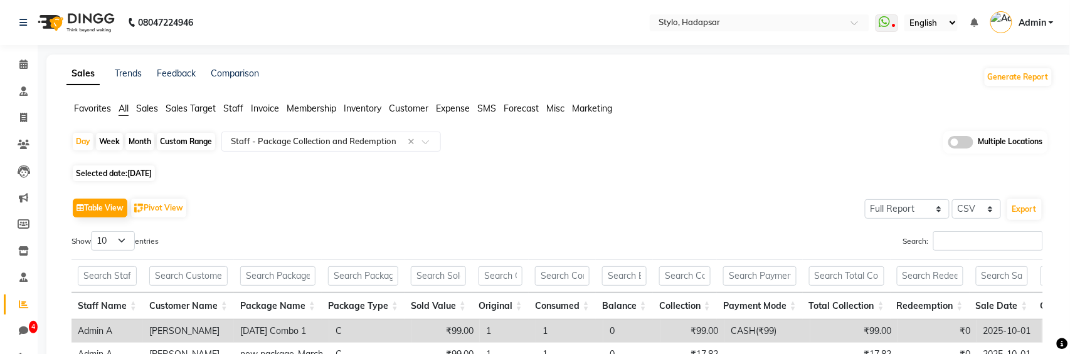
click at [142, 110] on span "Sales" at bounding box center [147, 108] width 22 height 11
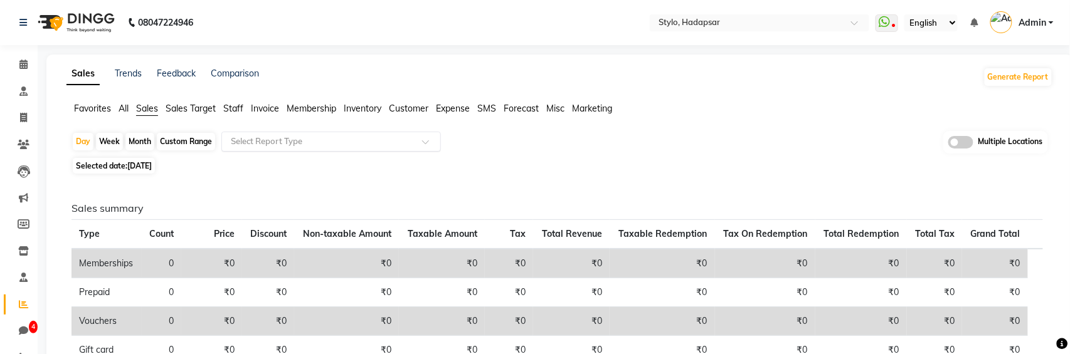
click at [349, 143] on input "text" at bounding box center [318, 141] width 181 height 13
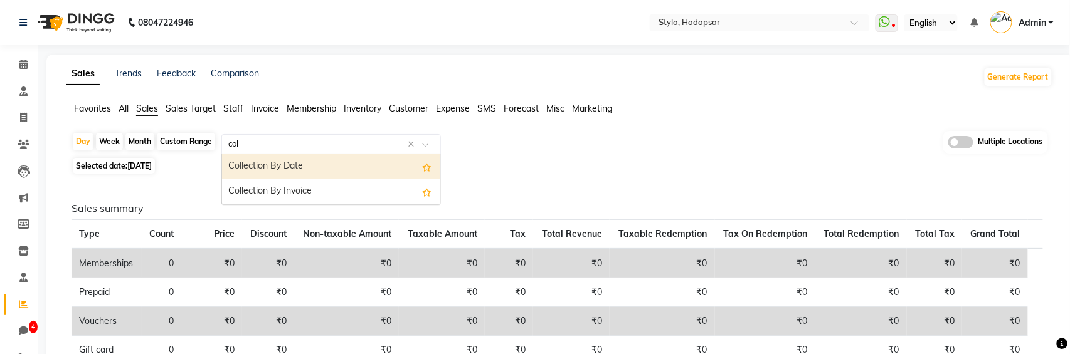
type input "coll"
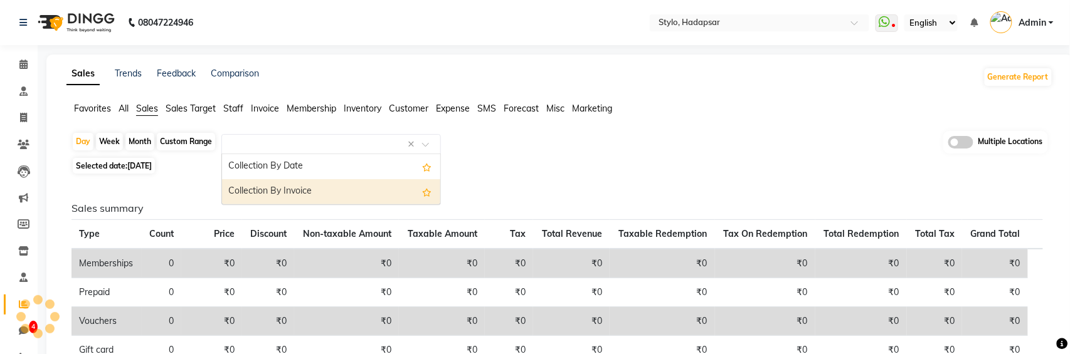
select select "full_report"
select select "csv"
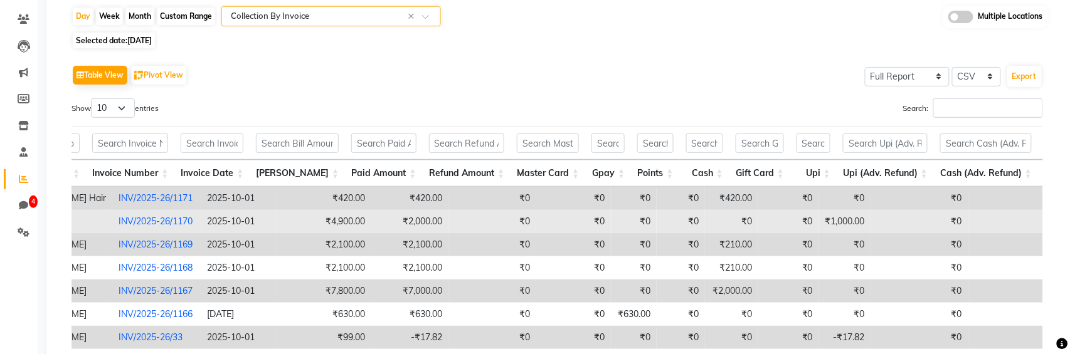
scroll to position [0, 336]
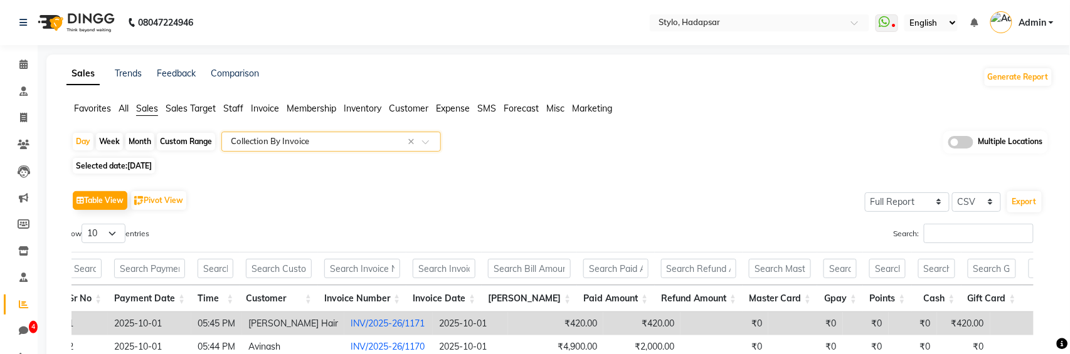
click at [121, 107] on span "All" at bounding box center [124, 108] width 10 height 11
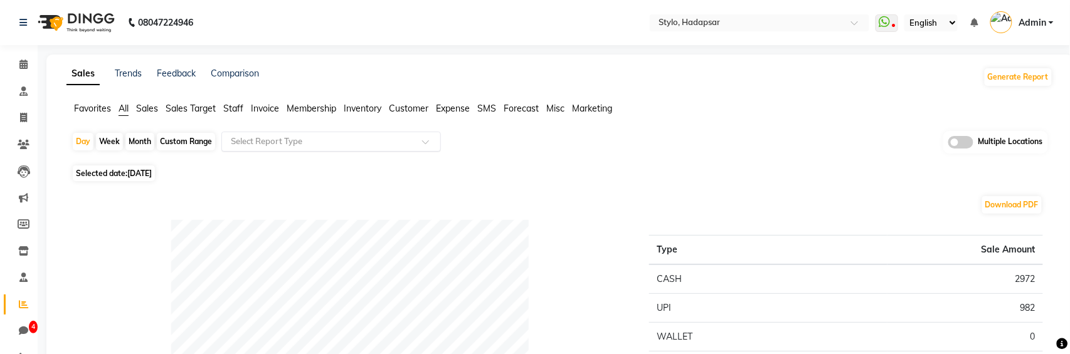
click at [303, 138] on input "text" at bounding box center [318, 141] width 181 height 13
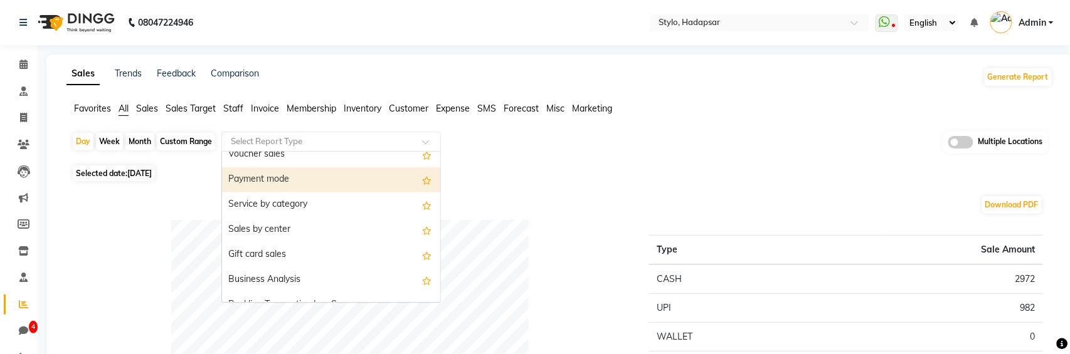
click at [313, 186] on div "Payment mode" at bounding box center [331, 179] width 218 height 25
select select "full_report"
select select "csv"
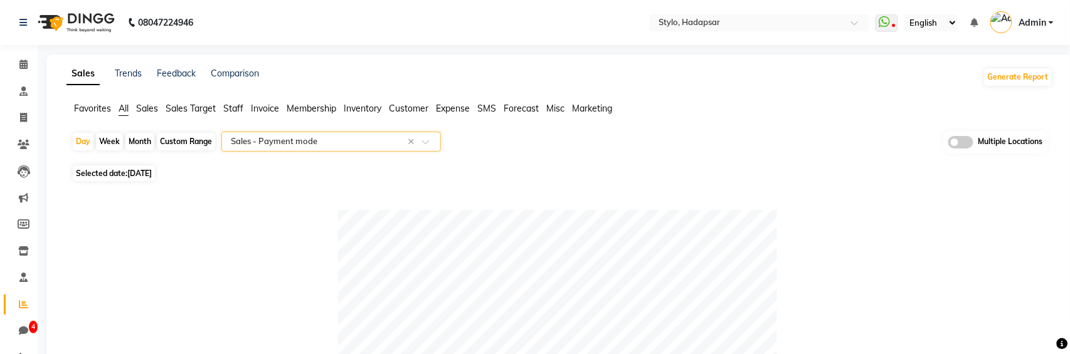
click at [293, 139] on input "text" at bounding box center [318, 141] width 181 height 13
